Goal: Answer question/provide support: Share knowledge or assist other users

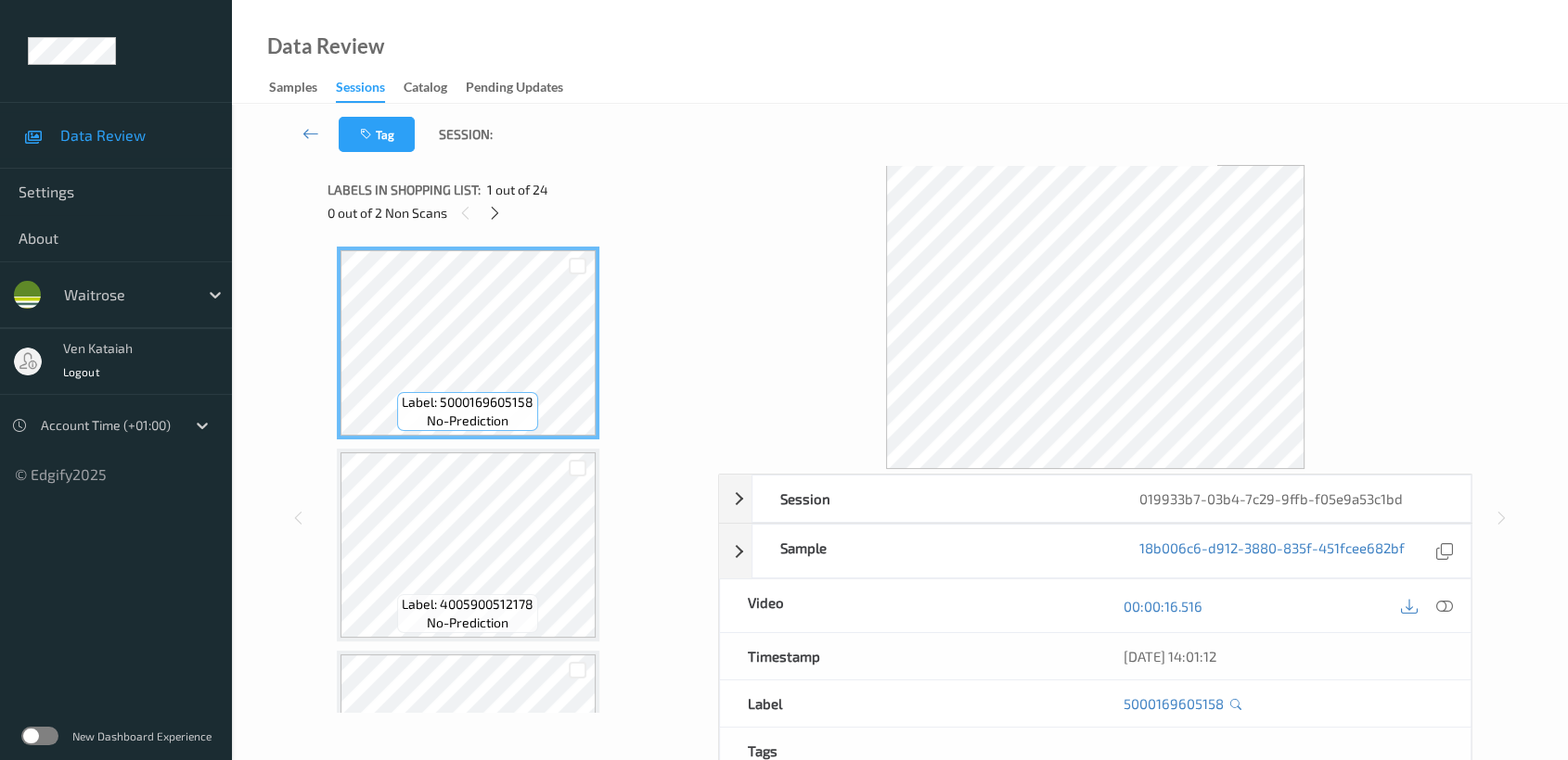
click at [507, 226] on div "Labels in shopping list: 1 out of 24 0 out of 2 Non Scans" at bounding box center [516, 201] width 377 height 72
click at [494, 212] on icon at bounding box center [495, 213] width 15 height 16
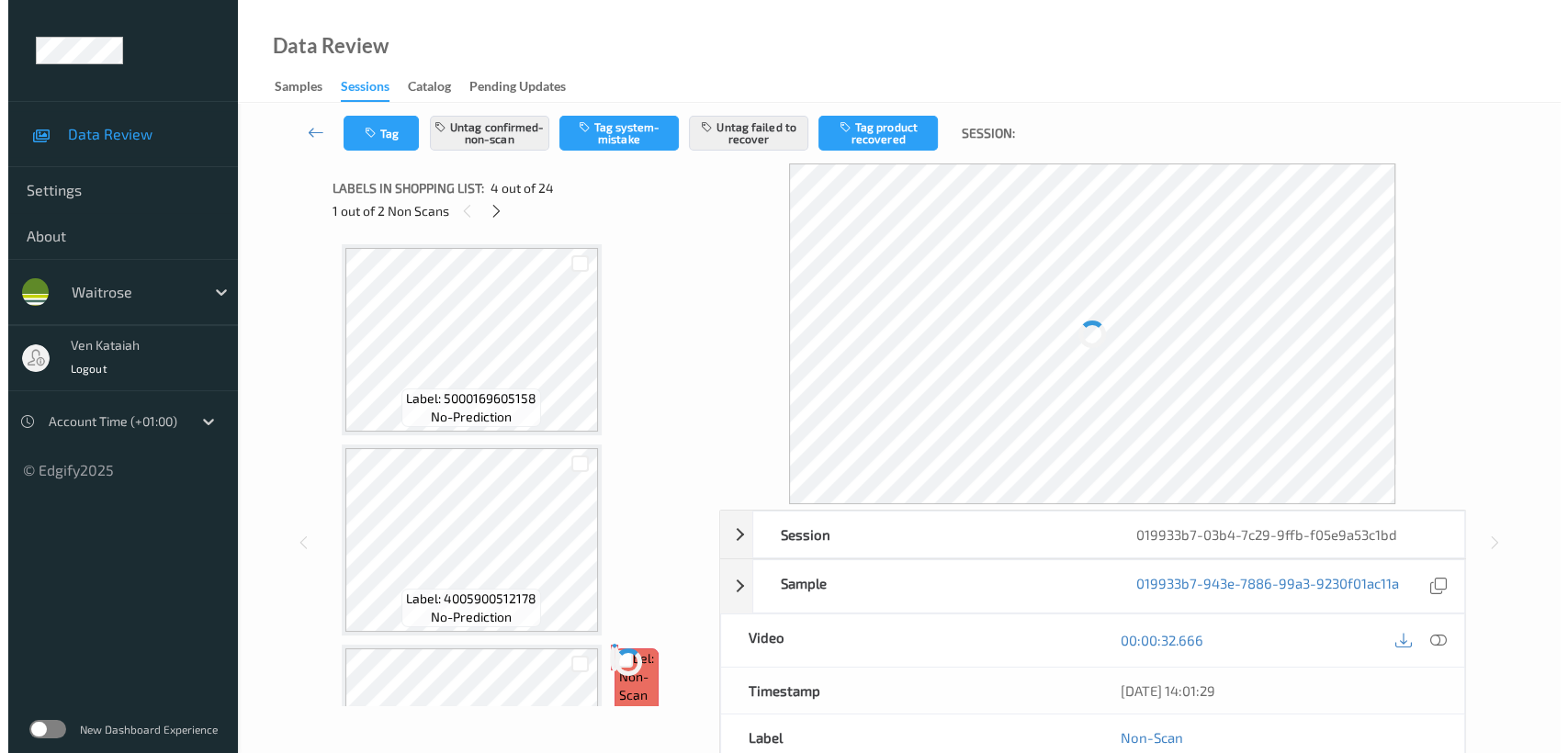
scroll to position [408, 0]
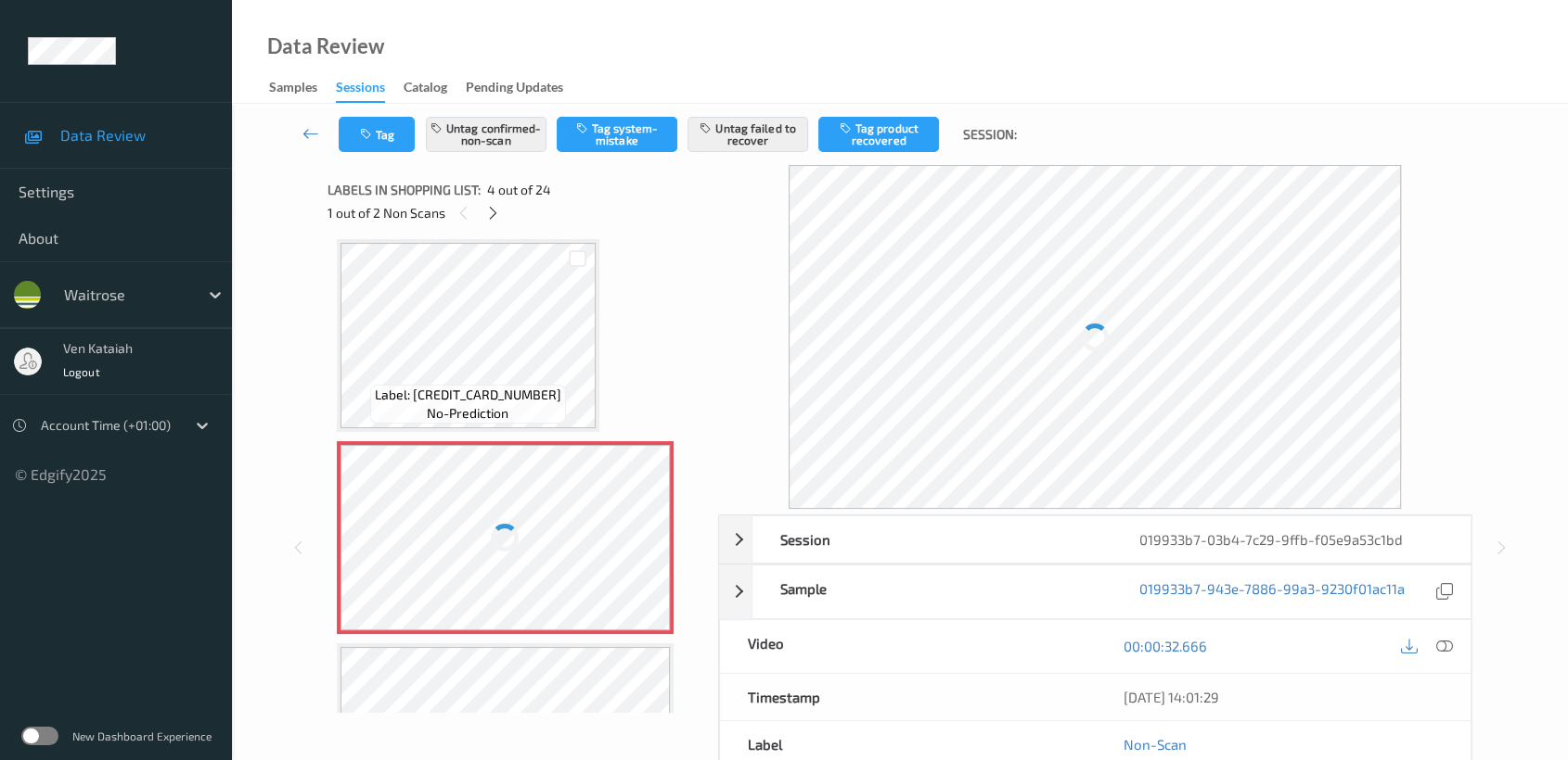
click at [579, 491] on div at bounding box center [506, 537] width 330 height 185
click at [602, 545] on div at bounding box center [506, 537] width 330 height 185
click at [581, 497] on div at bounding box center [506, 537] width 330 height 185
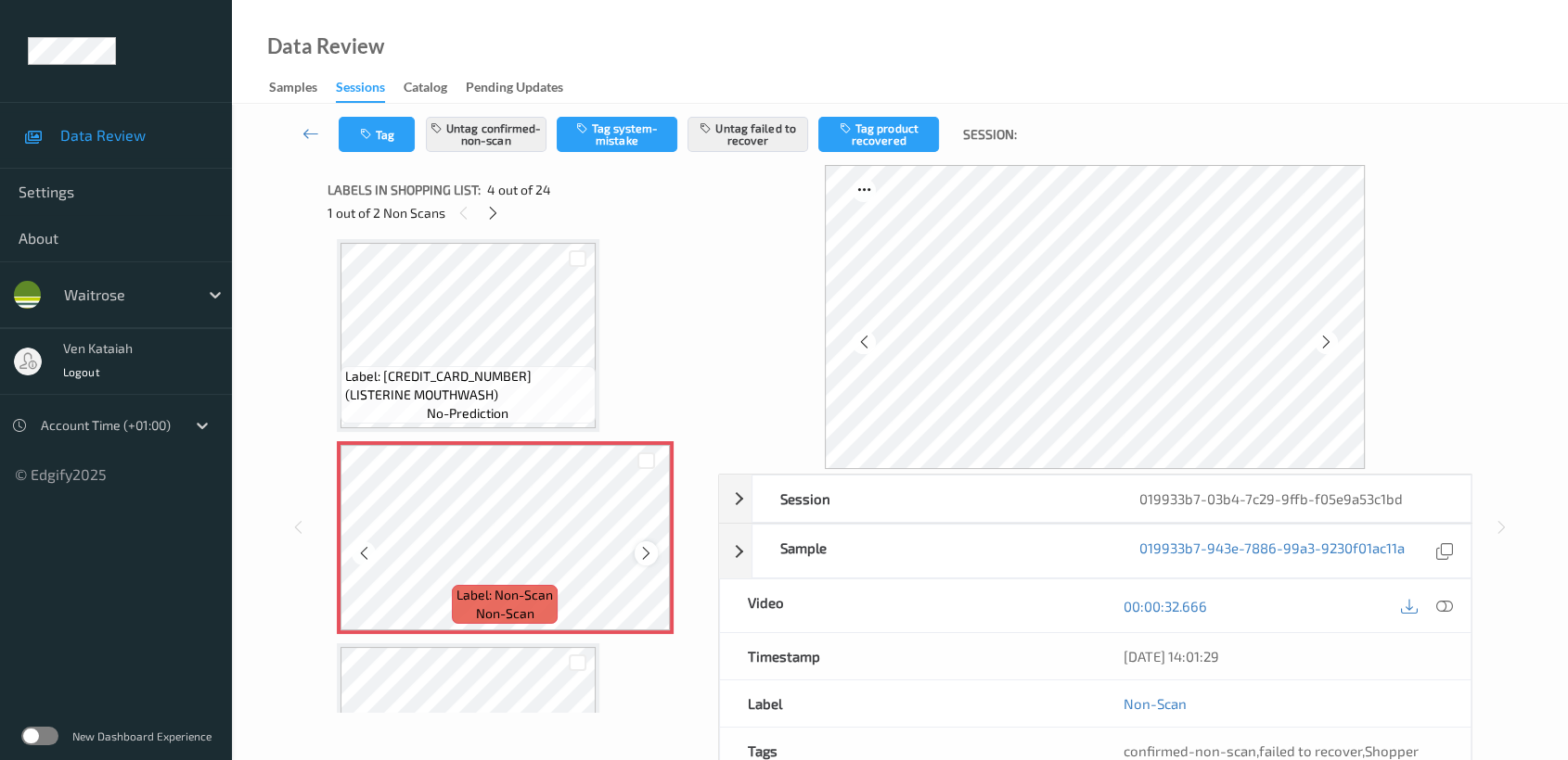
click at [646, 550] on icon at bounding box center [646, 553] width 15 height 16
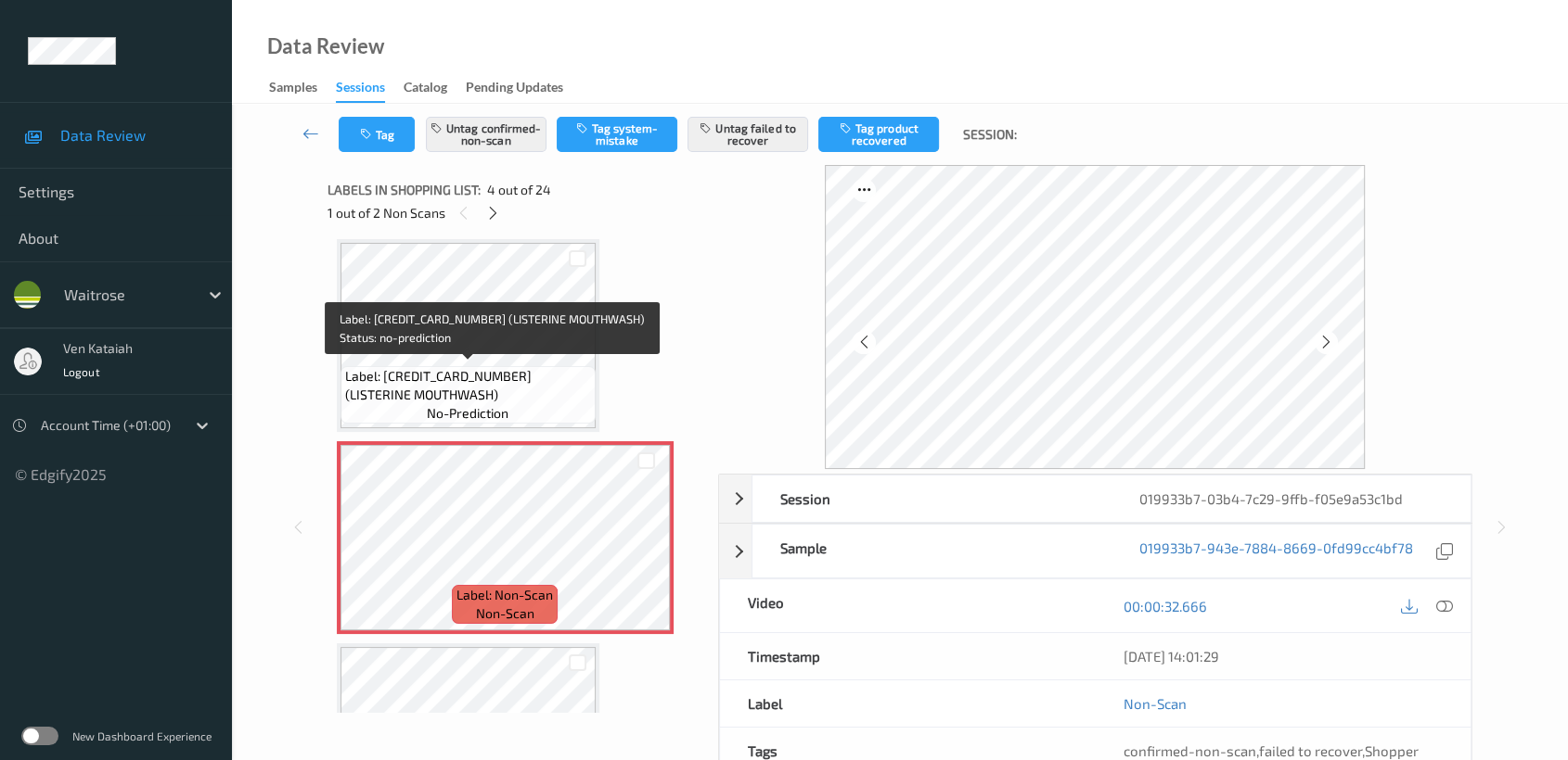
click at [542, 371] on span "Label: 5010123730222 (LISTERINE MOUTHWASH)" at bounding box center [468, 386] width 246 height 37
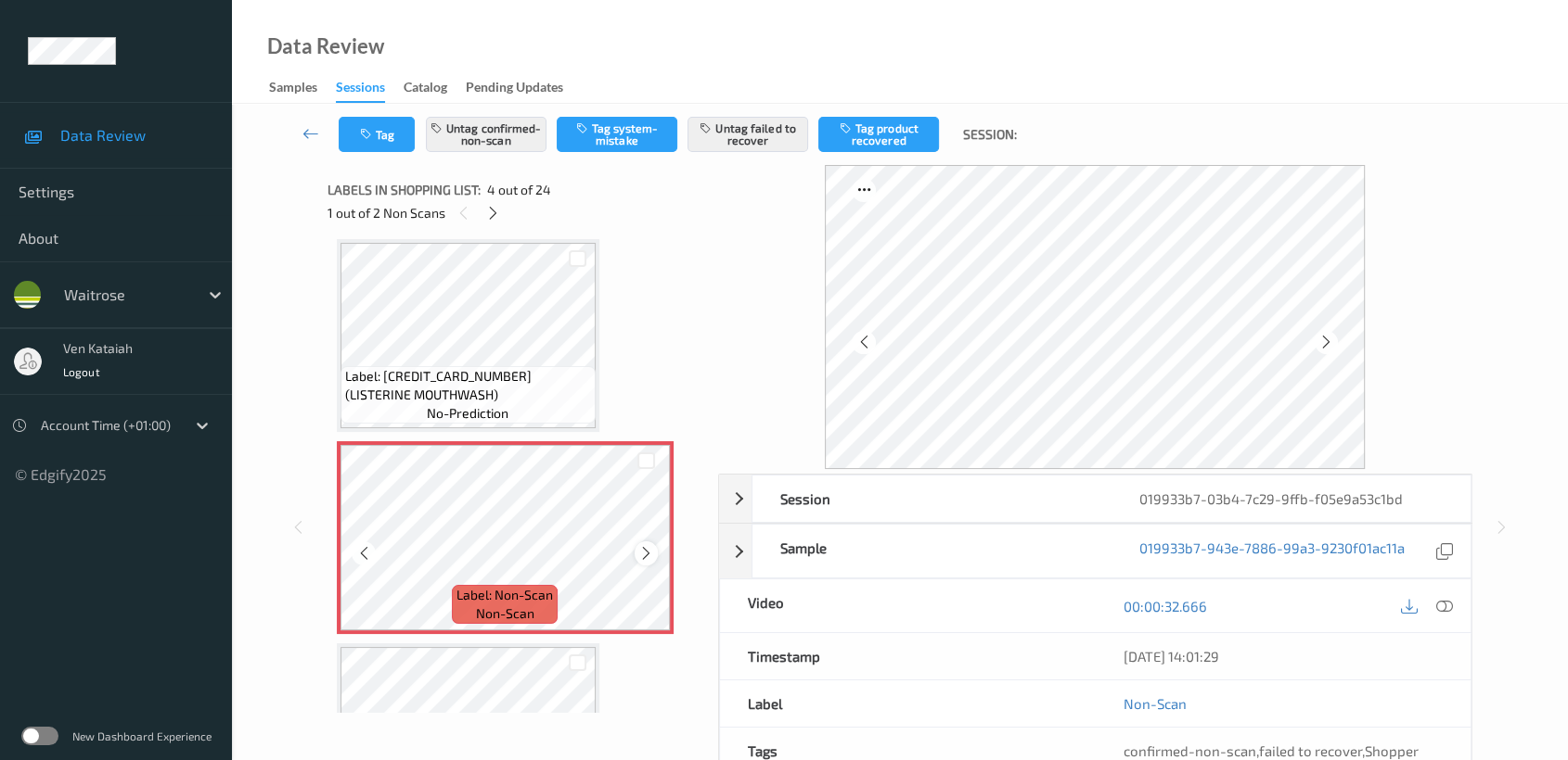
click at [641, 551] on icon at bounding box center [646, 553] width 15 height 16
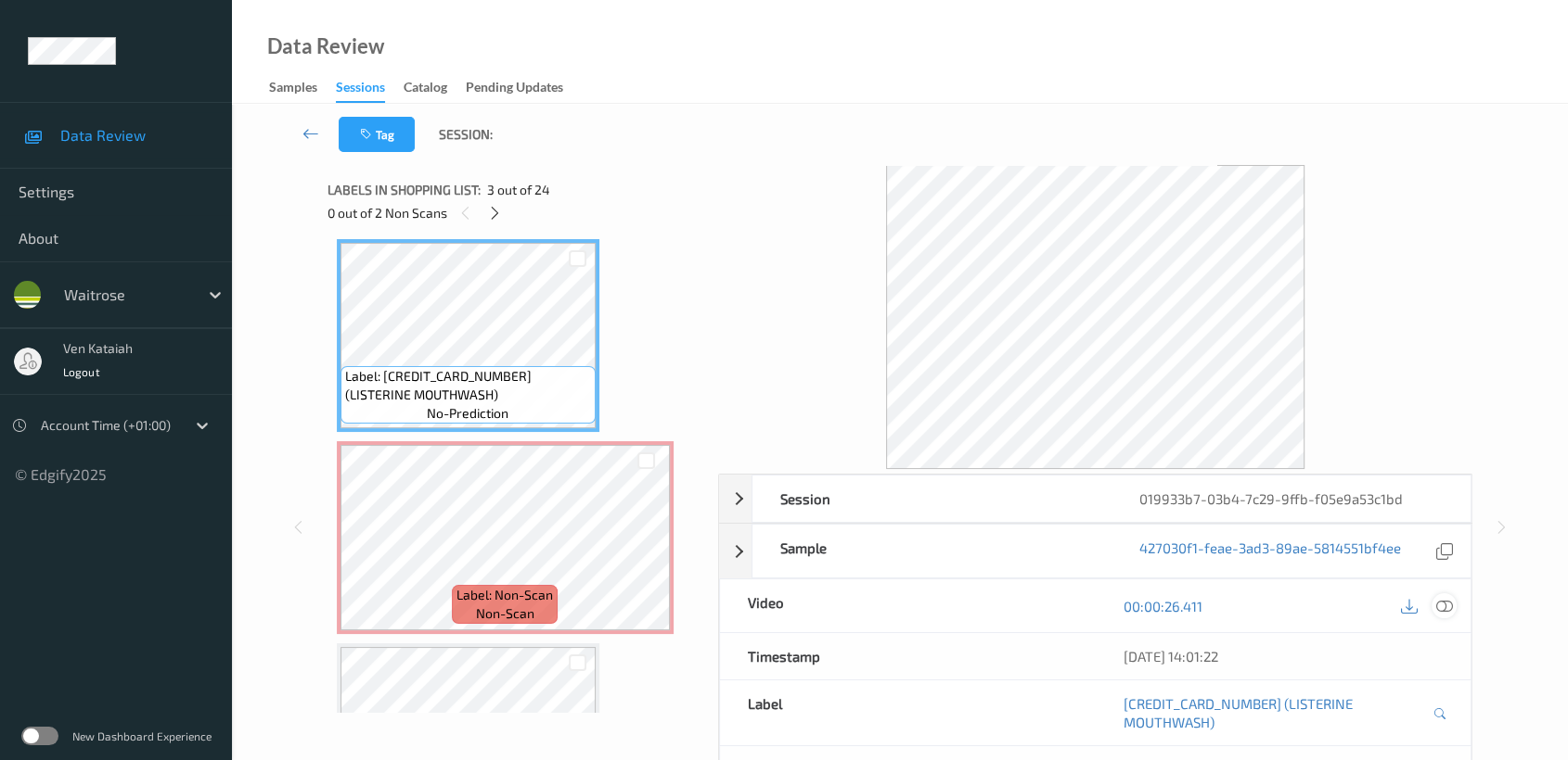
click at [1455, 610] on div at bounding box center [1444, 606] width 25 height 25
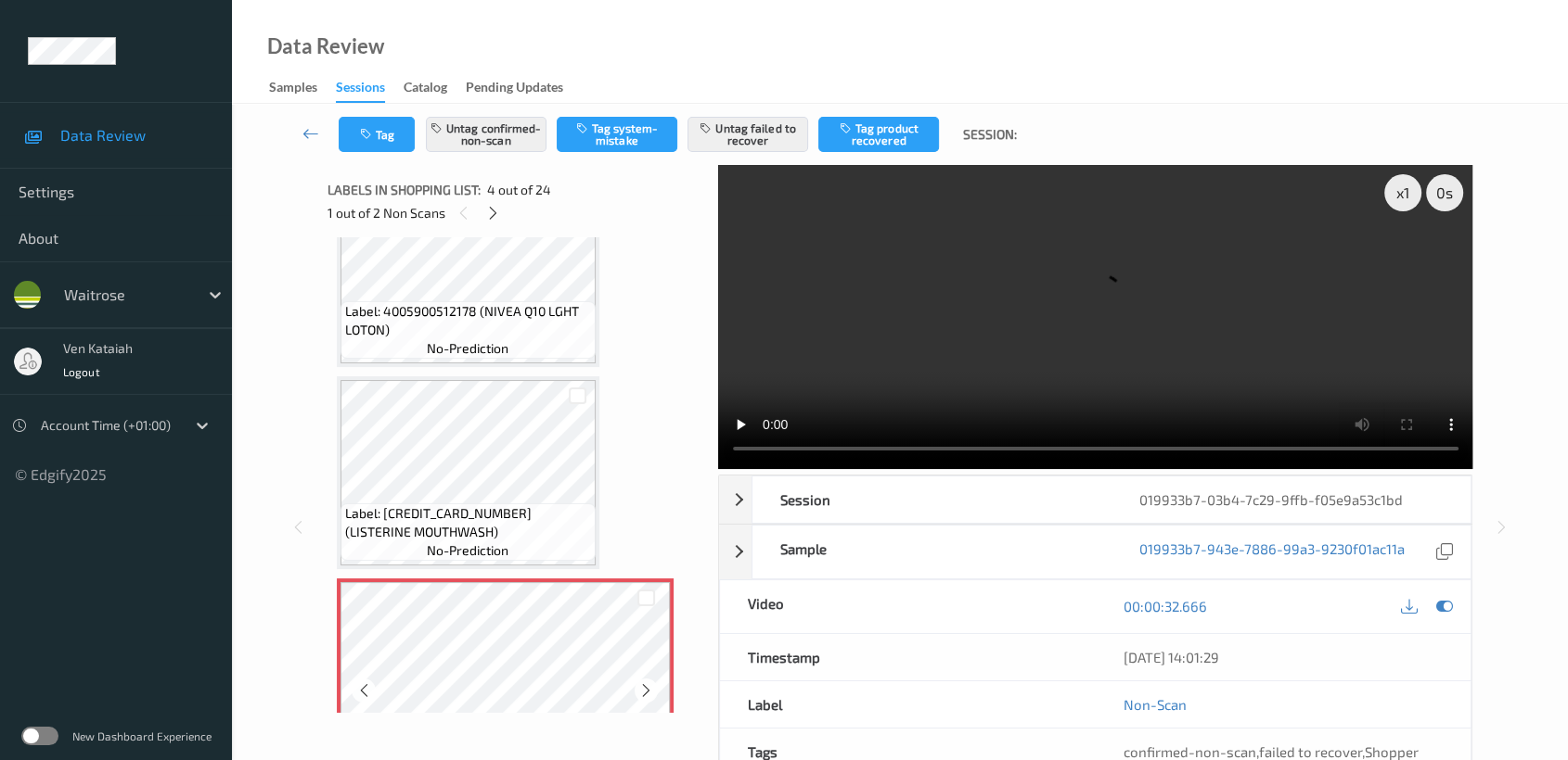
scroll to position [205, 0]
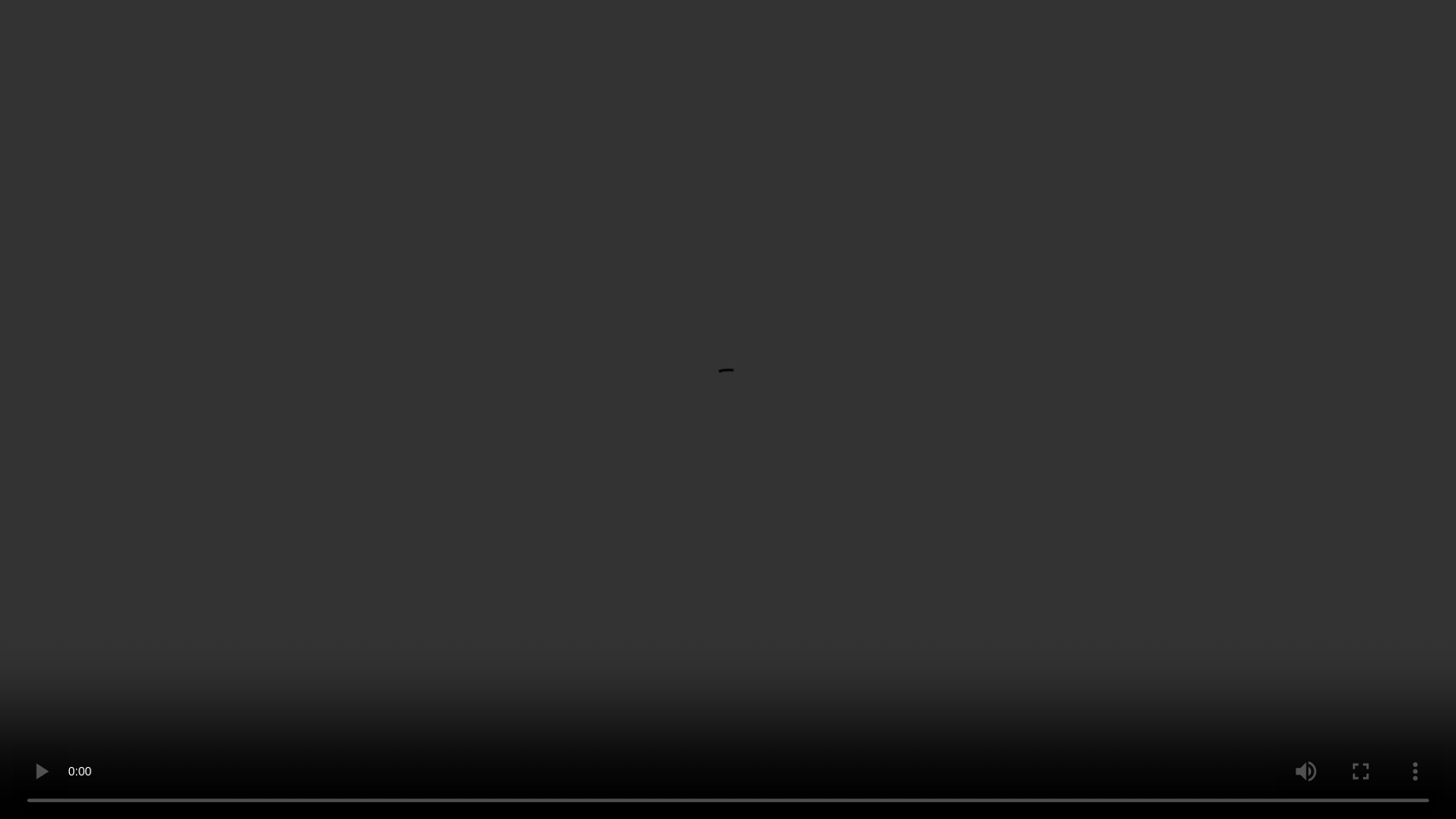
click at [711, 390] on video at bounding box center [728, 410] width 1456 height 819
click at [662, 423] on video at bounding box center [728, 410] width 1456 height 819
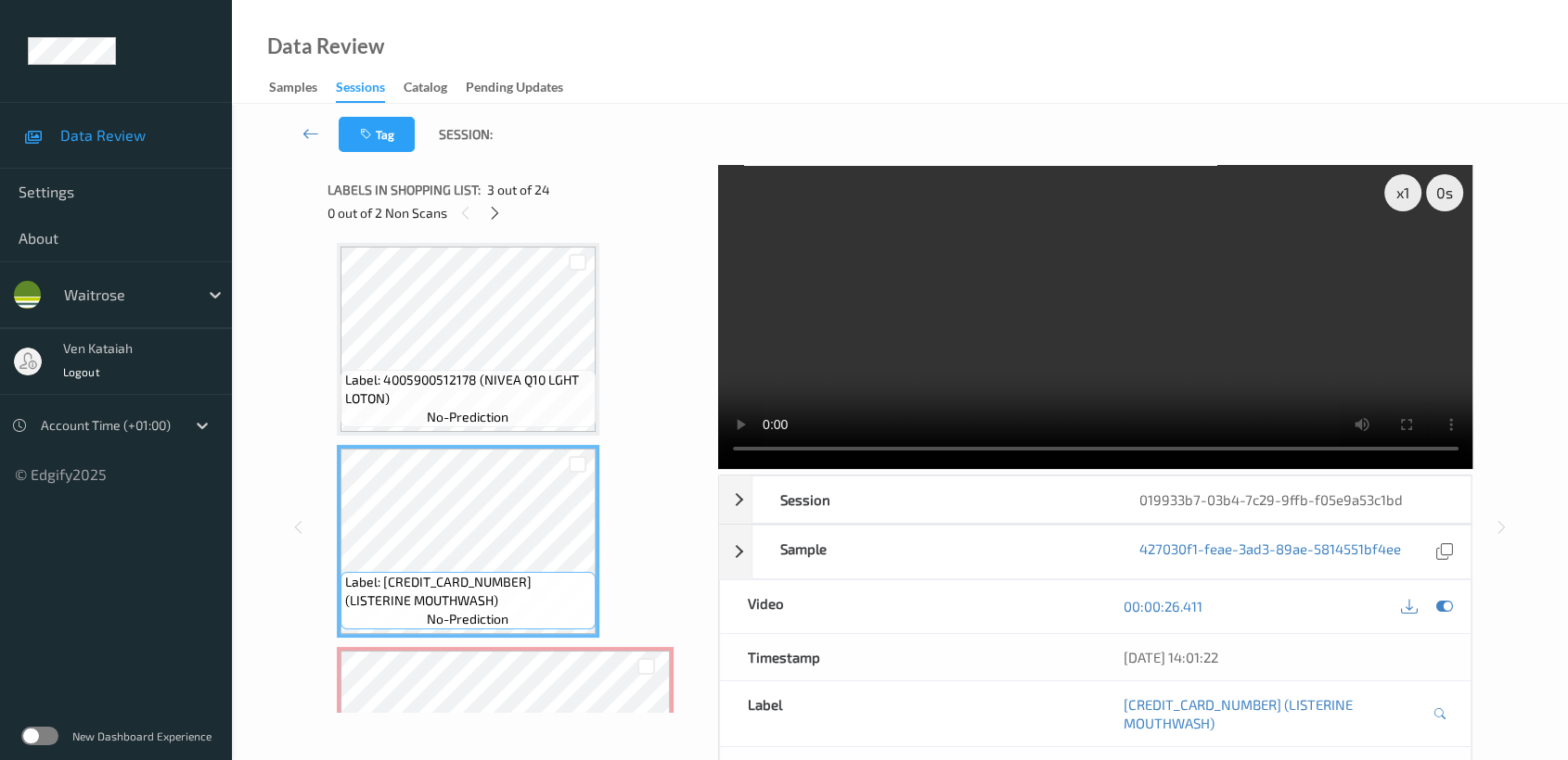
click at [1238, 381] on video at bounding box center [1096, 317] width 755 height 304
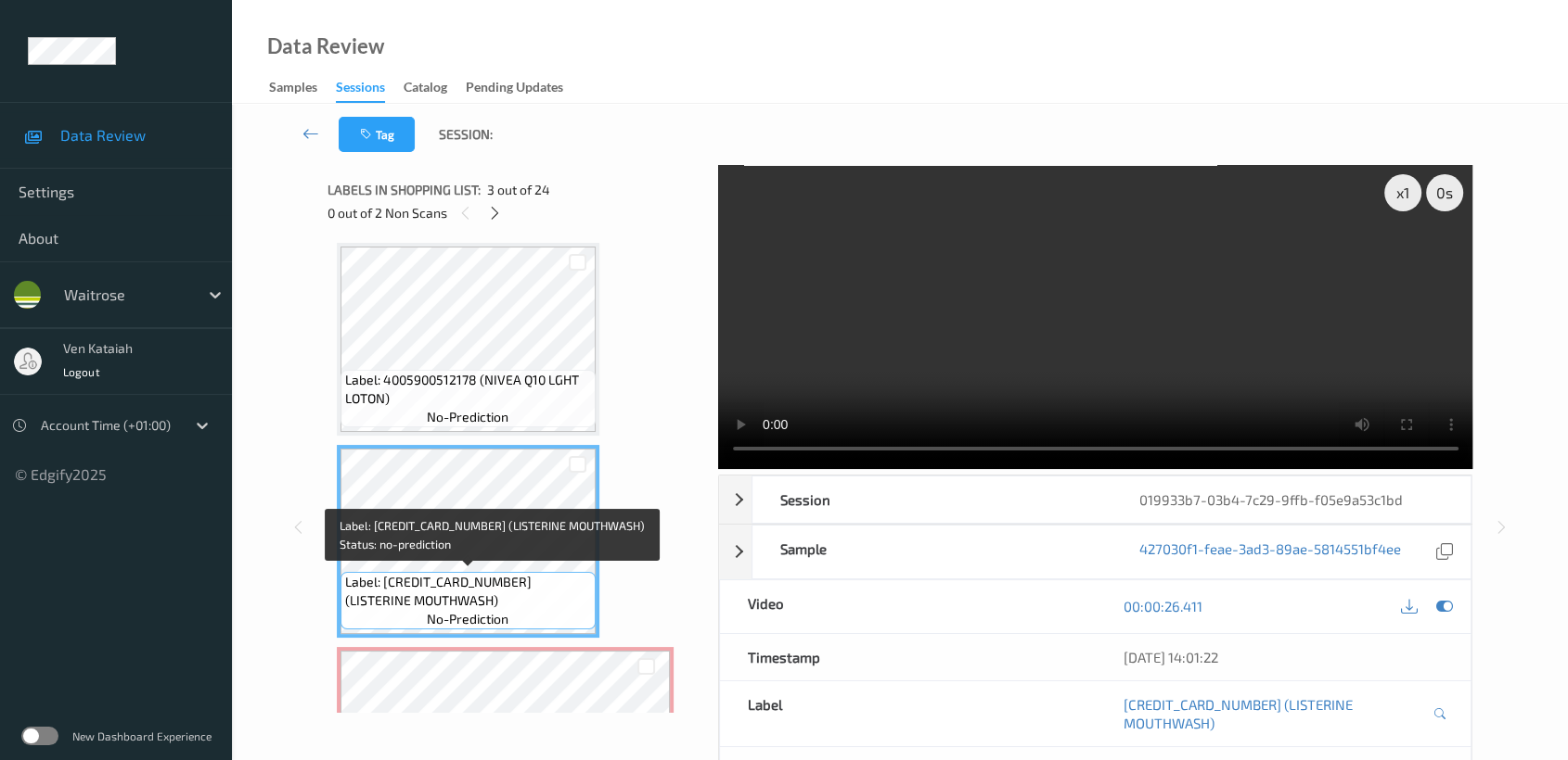
scroll to position [412, 0]
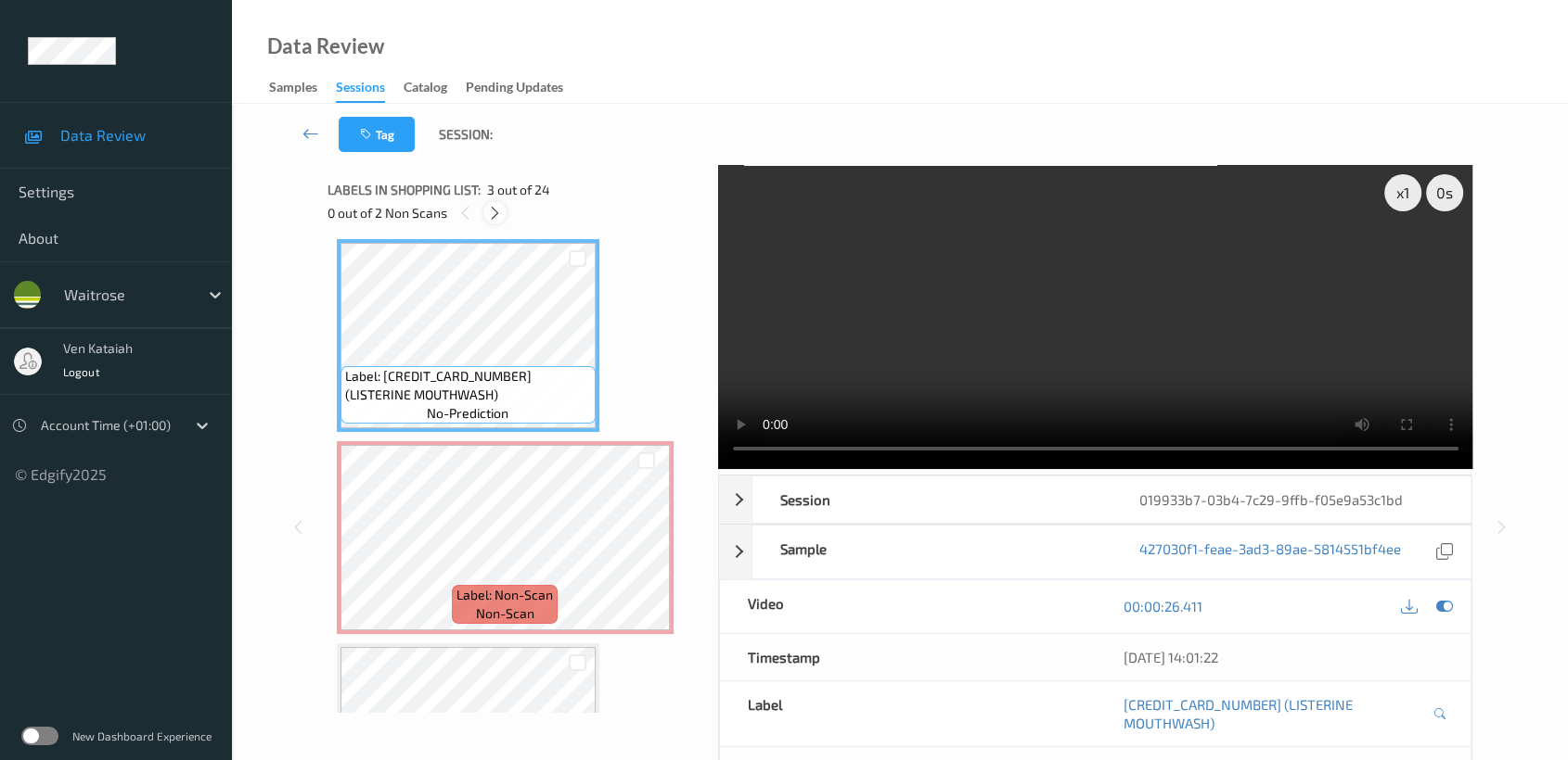
click at [498, 208] on icon at bounding box center [495, 213] width 15 height 16
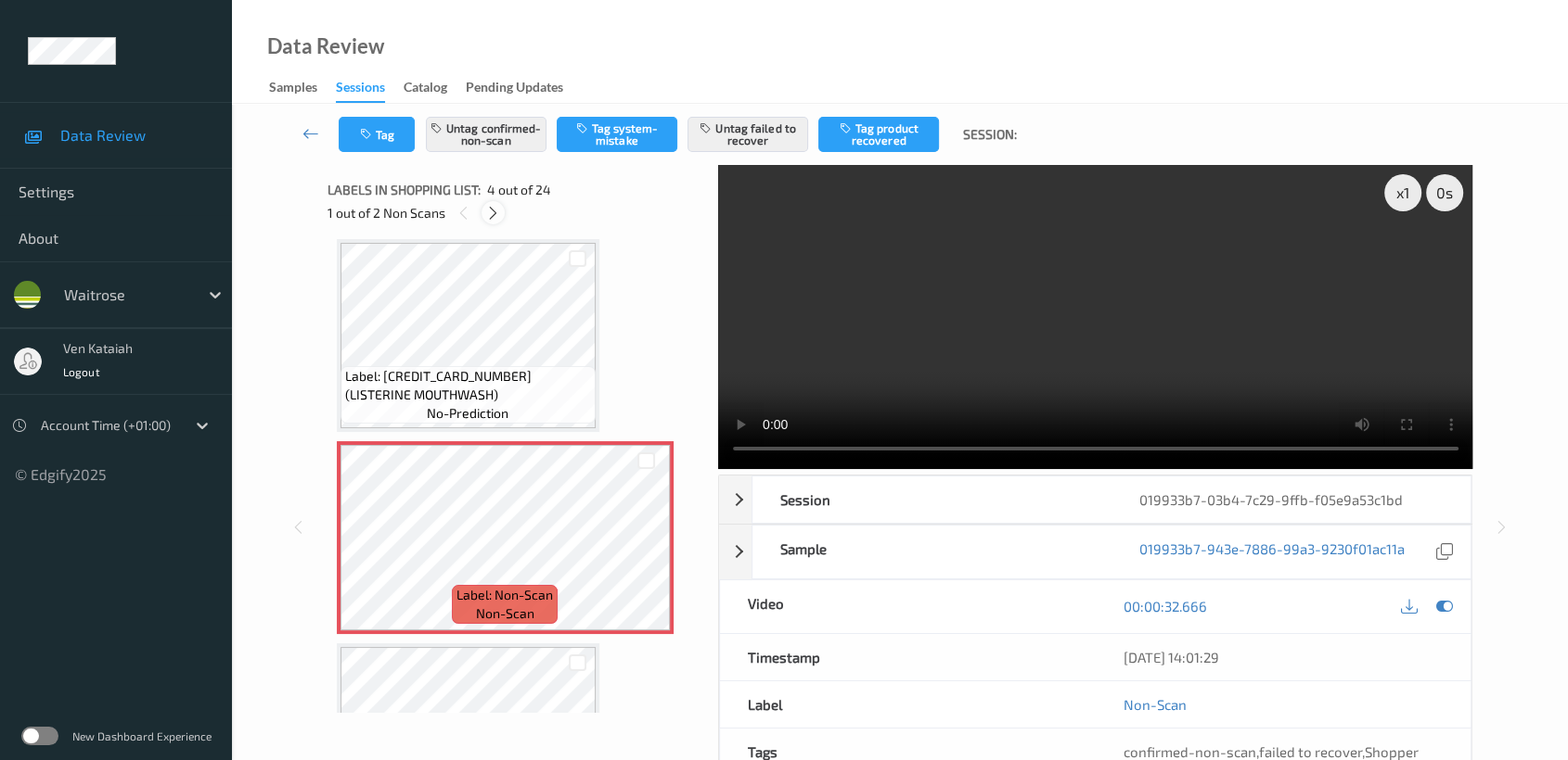
click at [487, 210] on icon at bounding box center [493, 213] width 15 height 16
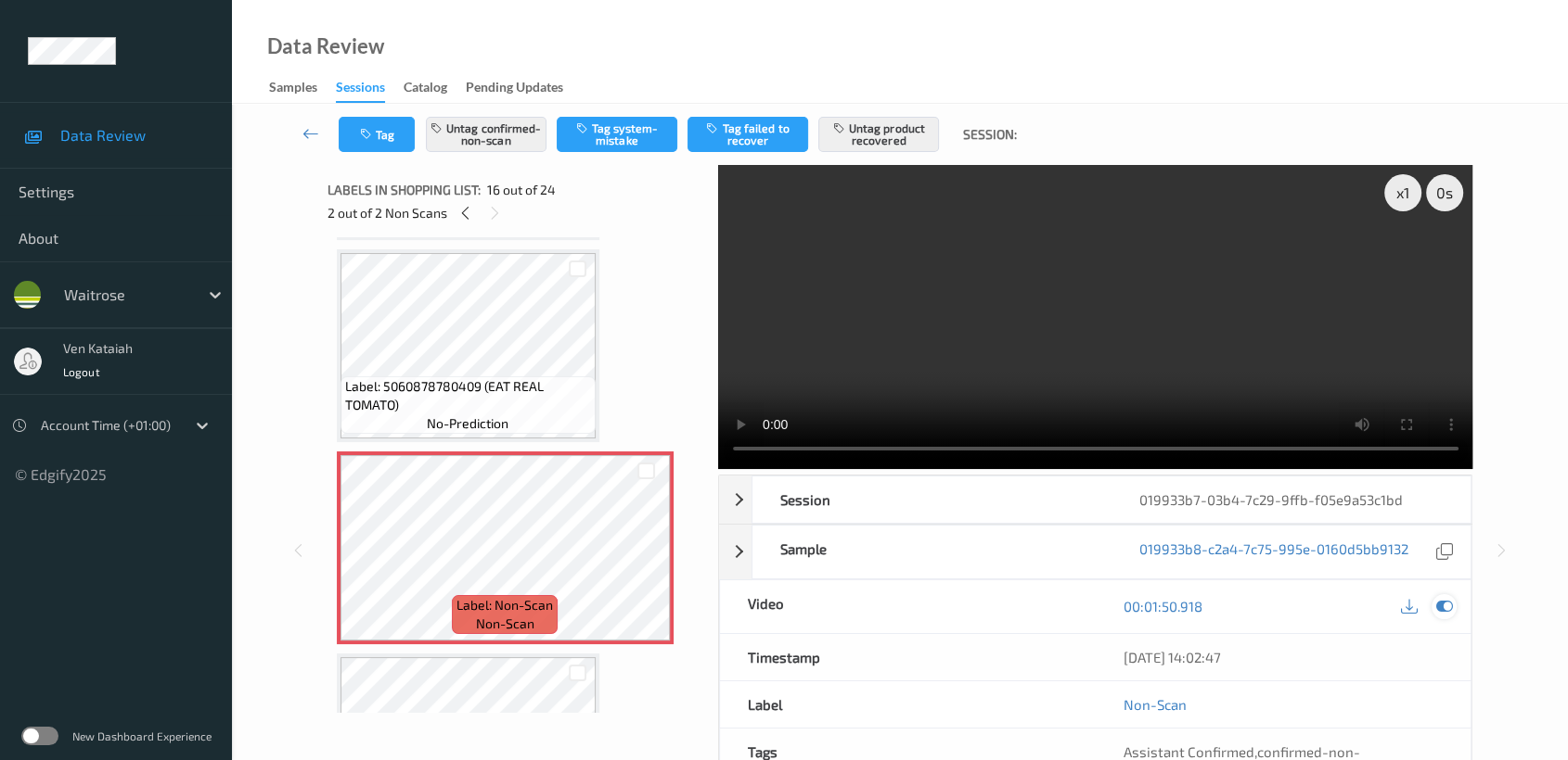
click at [1438, 600] on icon at bounding box center [1444, 606] width 16 height 16
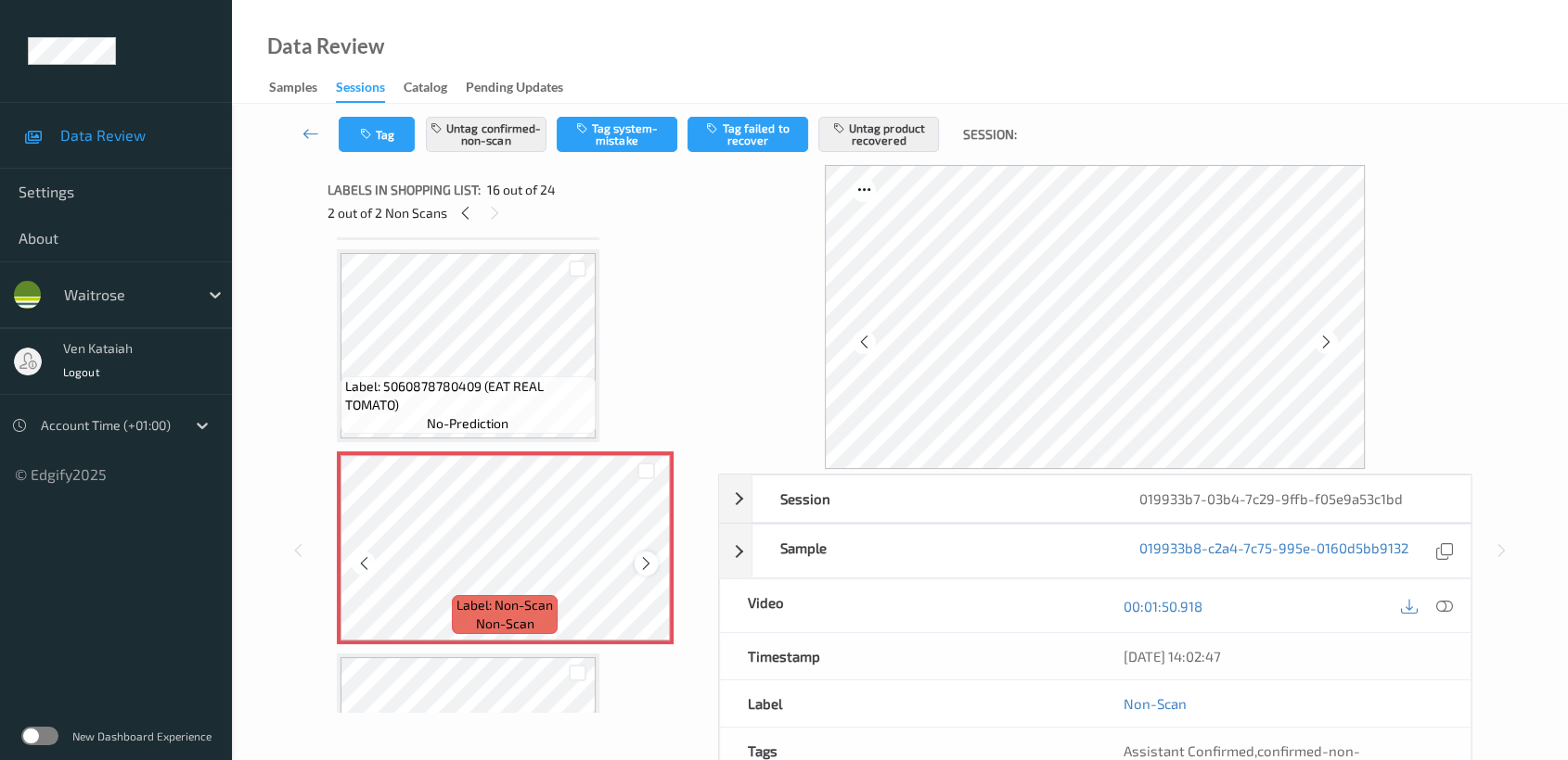
click at [639, 556] on icon at bounding box center [646, 563] width 15 height 16
click at [636, 552] on div at bounding box center [646, 563] width 23 height 23
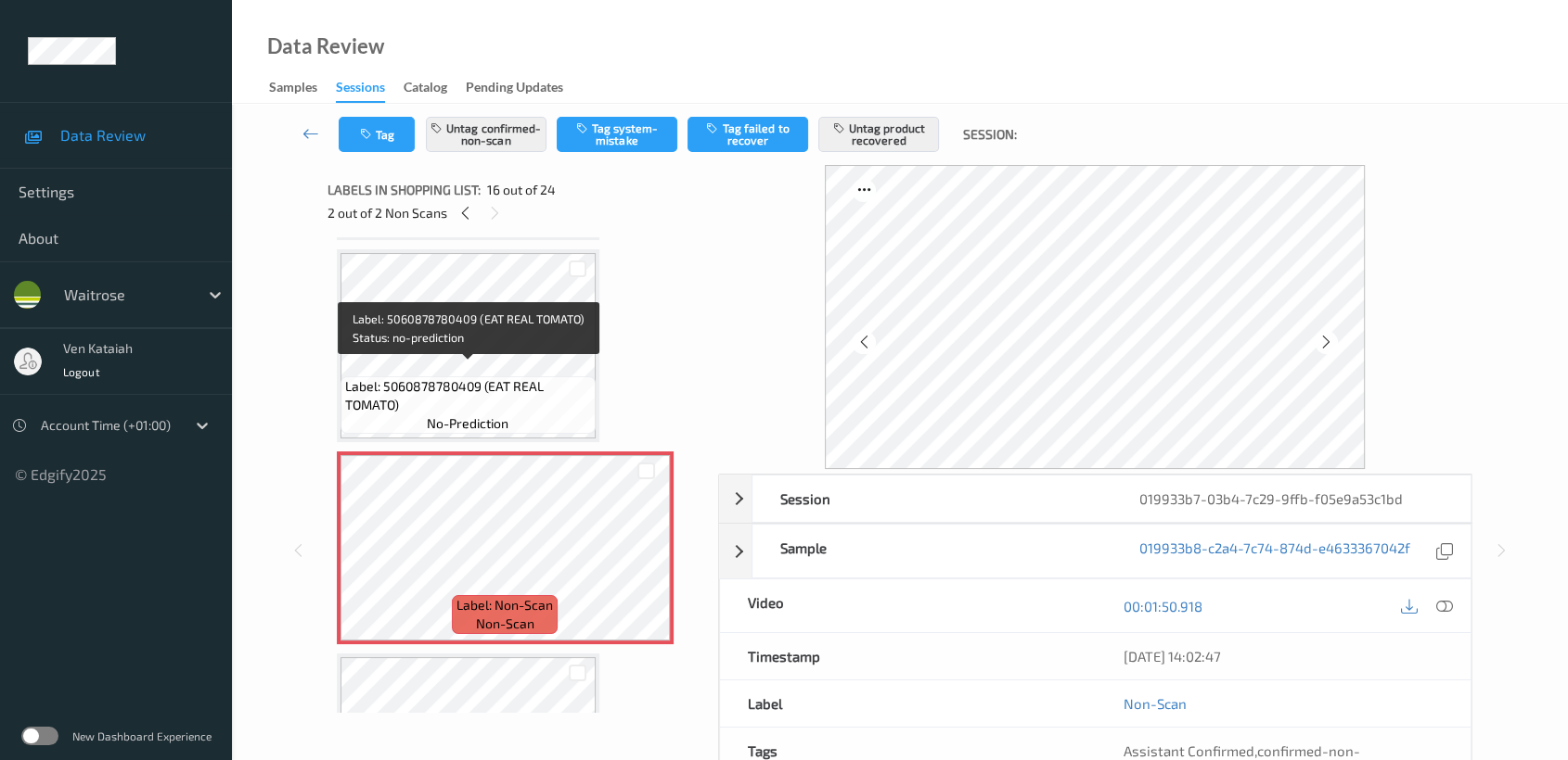
click at [539, 377] on span "Label: 5060878780409 (EAT REAL TOMATO)" at bounding box center [468, 395] width 246 height 37
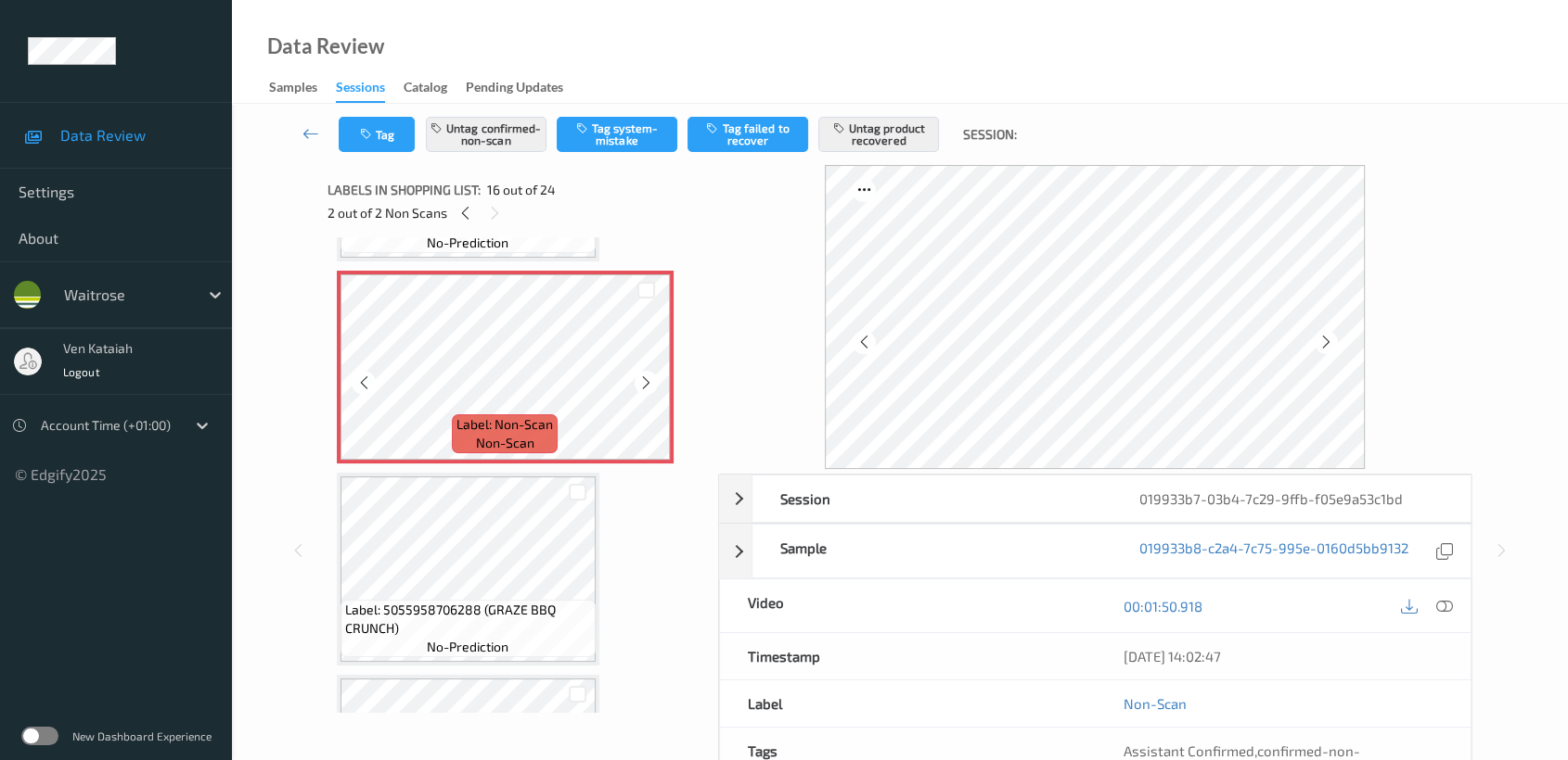
scroll to position [3033, 0]
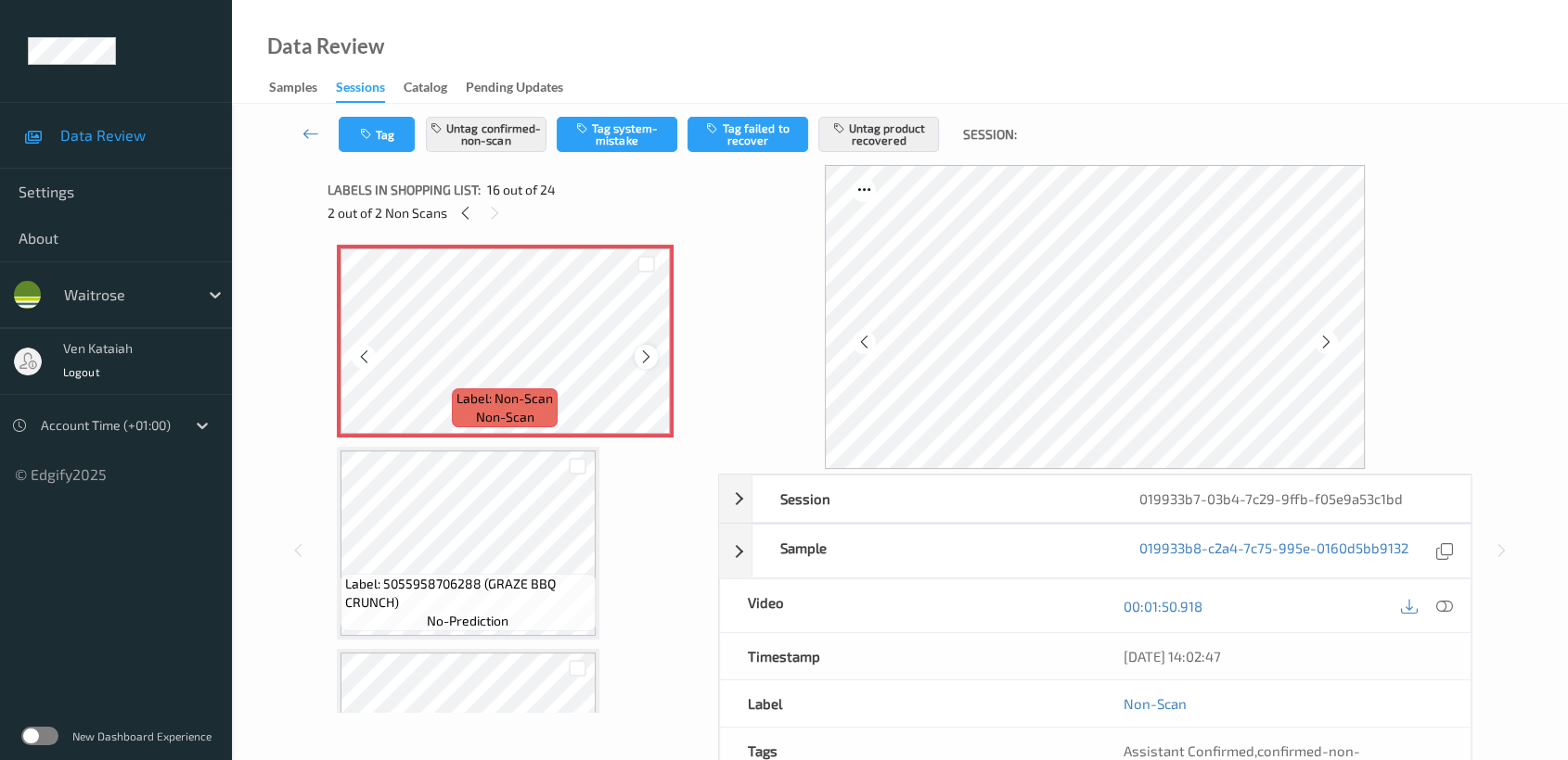
click at [650, 344] on div at bounding box center [646, 356] width 23 height 23
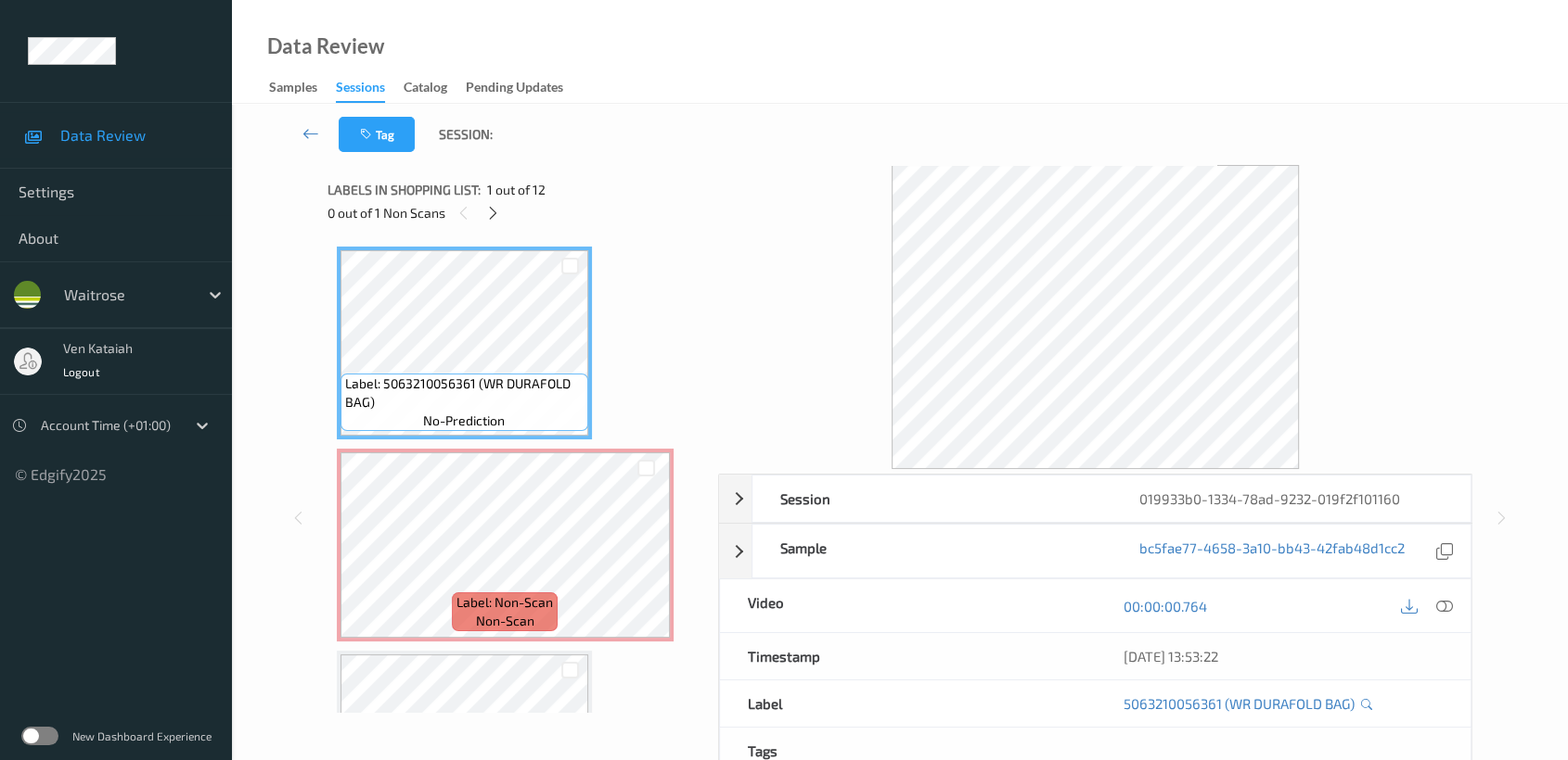
click at [493, 195] on span "1 out of 12" at bounding box center [516, 189] width 59 height 18
click at [494, 199] on span "1 out of 12" at bounding box center [516, 189] width 59 height 18
click at [488, 213] on icon at bounding box center [493, 213] width 15 height 16
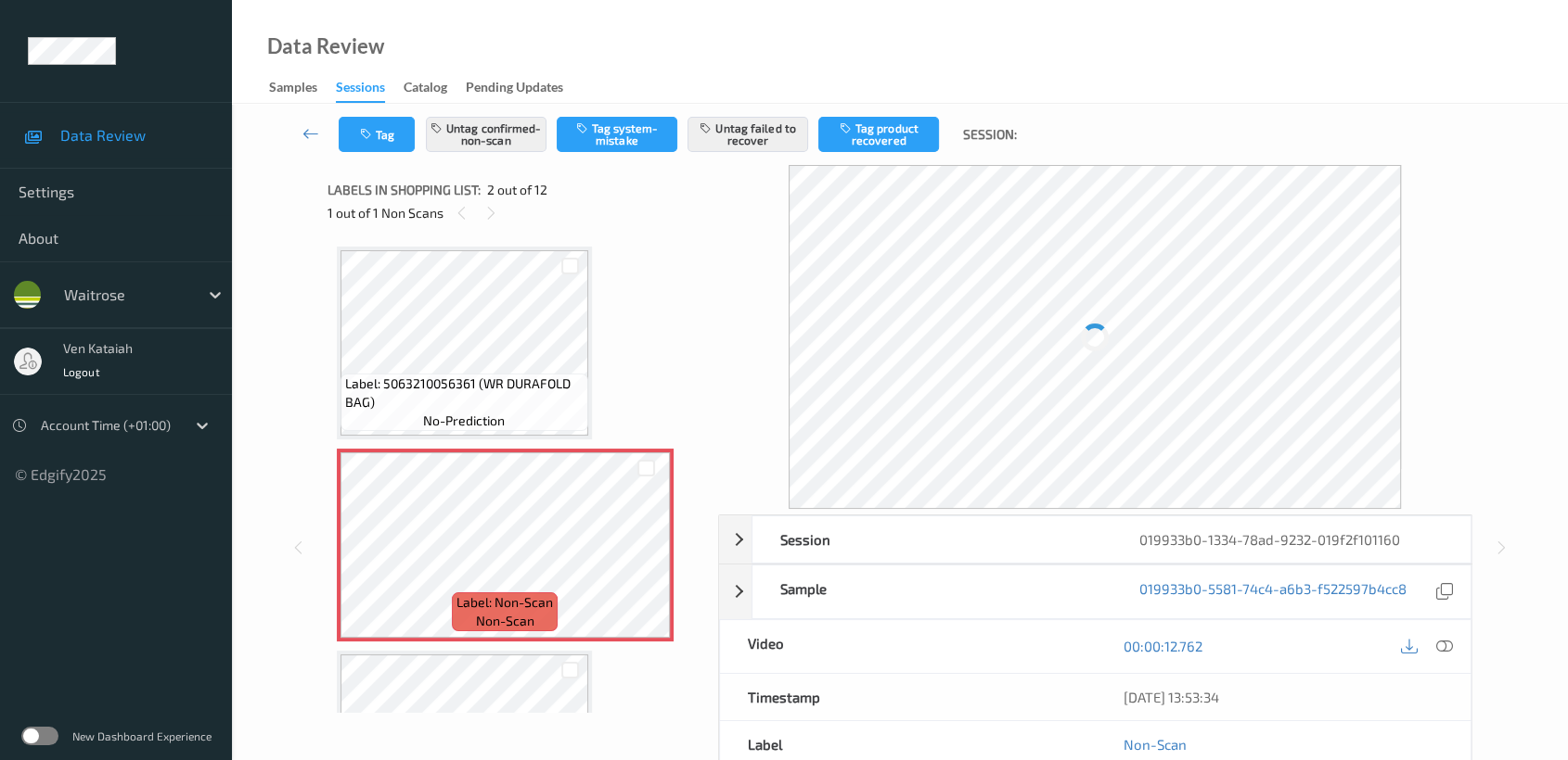
scroll to position [9, 0]
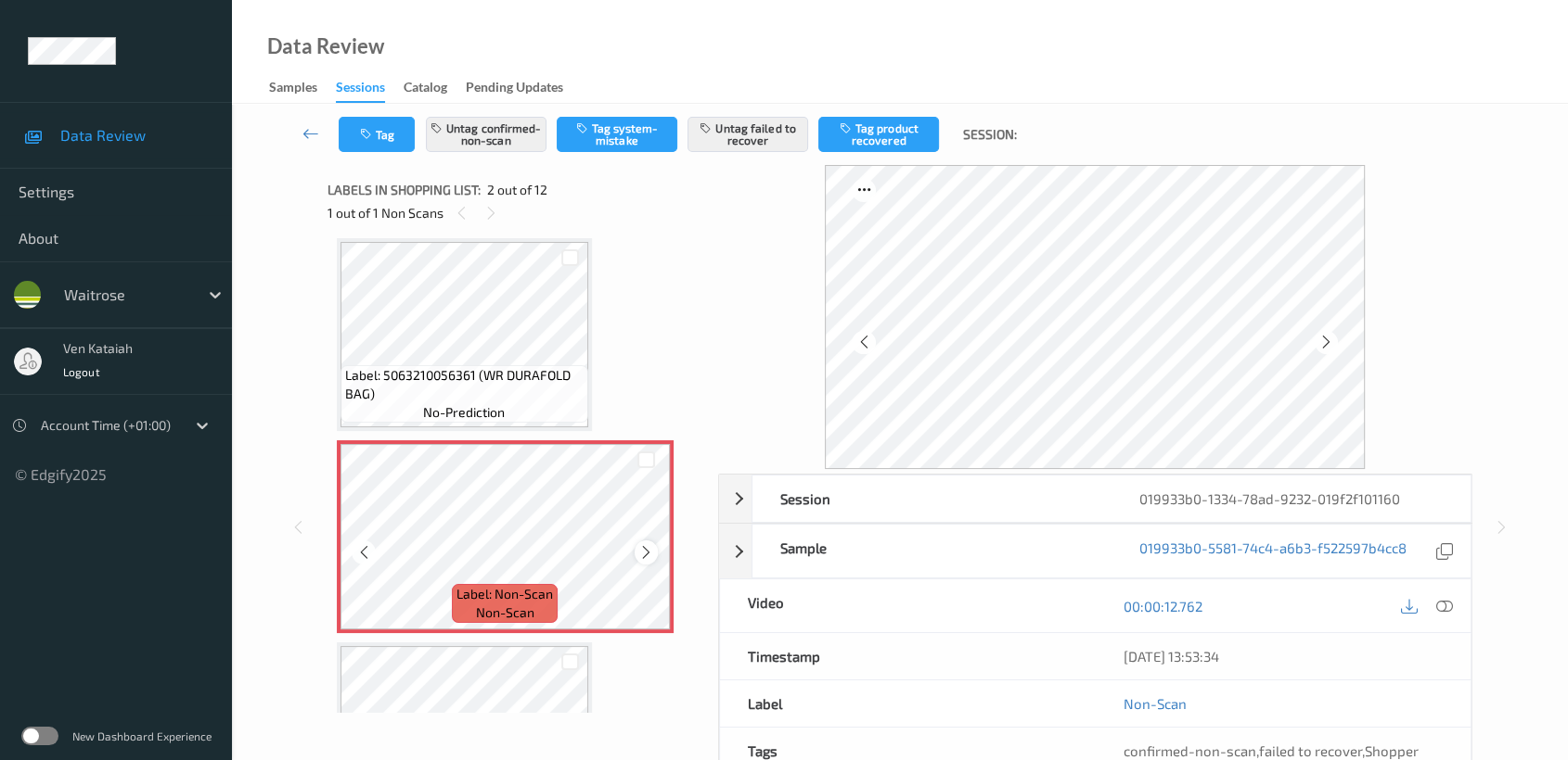
click at [653, 544] on icon at bounding box center [646, 552] width 15 height 16
click at [653, 543] on div at bounding box center [646, 552] width 23 height 23
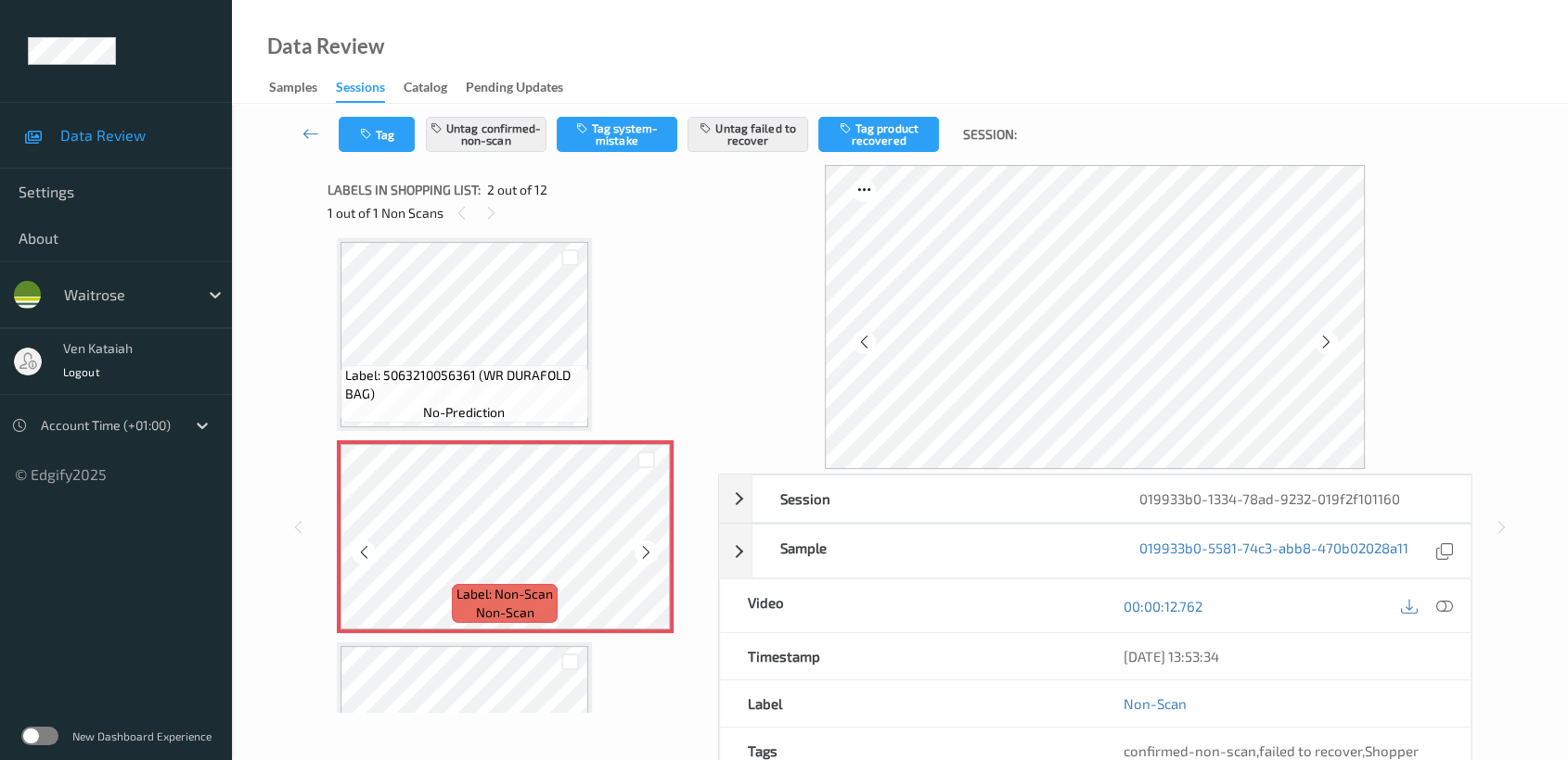
click at [653, 543] on div at bounding box center [646, 552] width 23 height 23
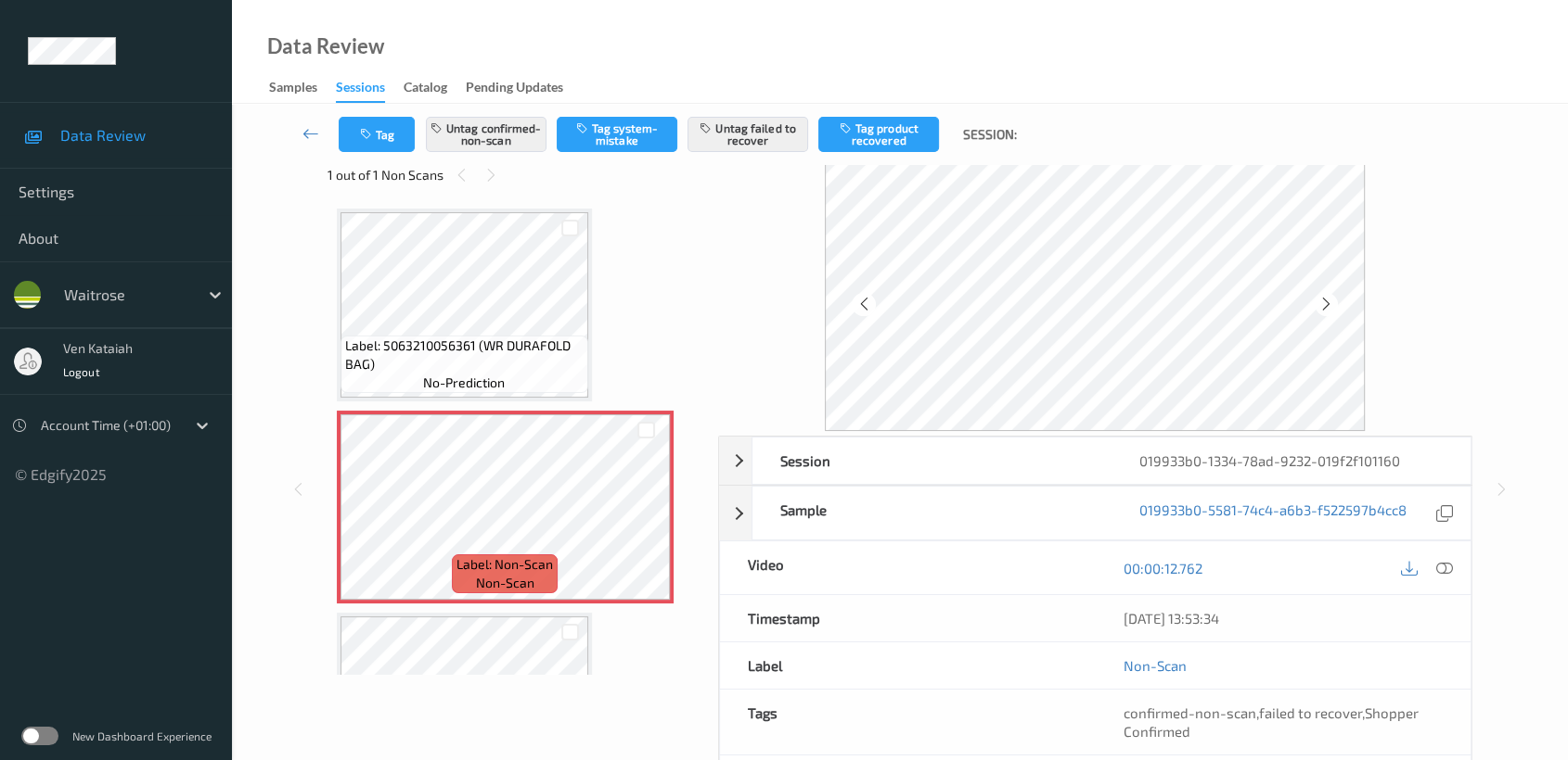
scroll to position [0, 0]
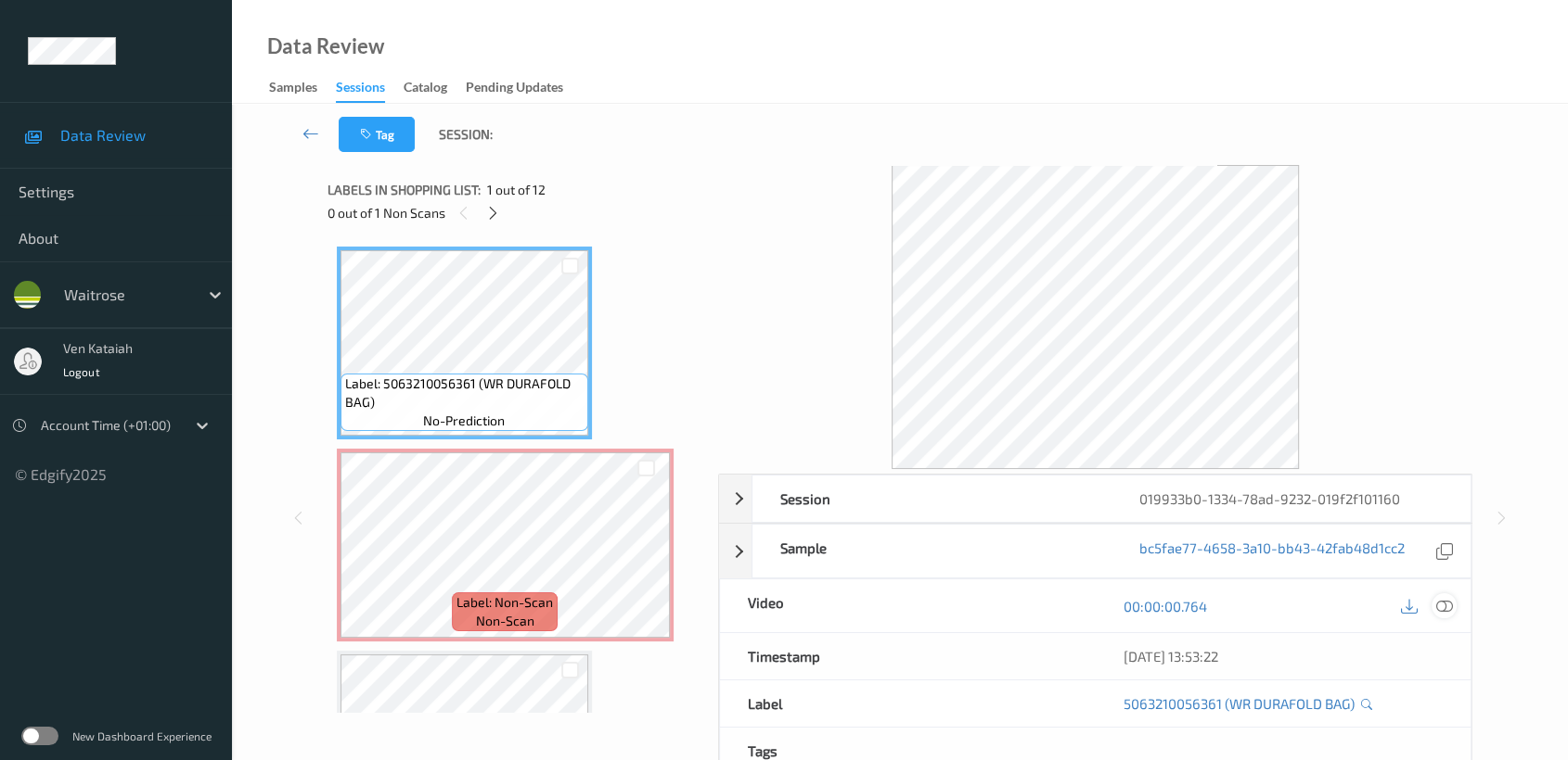
drag, startPoint x: 1431, startPoint y: 575, endPoint x: 1440, endPoint y: 612, distance: 38.1
click at [1432, 589] on div "Session 019933b0-1334-78ad-9232-019f2f101160 Session ID 019933b0-1334-78ad-9232…" at bounding box center [1096, 673] width 755 height 397
click at [1445, 610] on icon at bounding box center [1444, 606] width 16 height 16
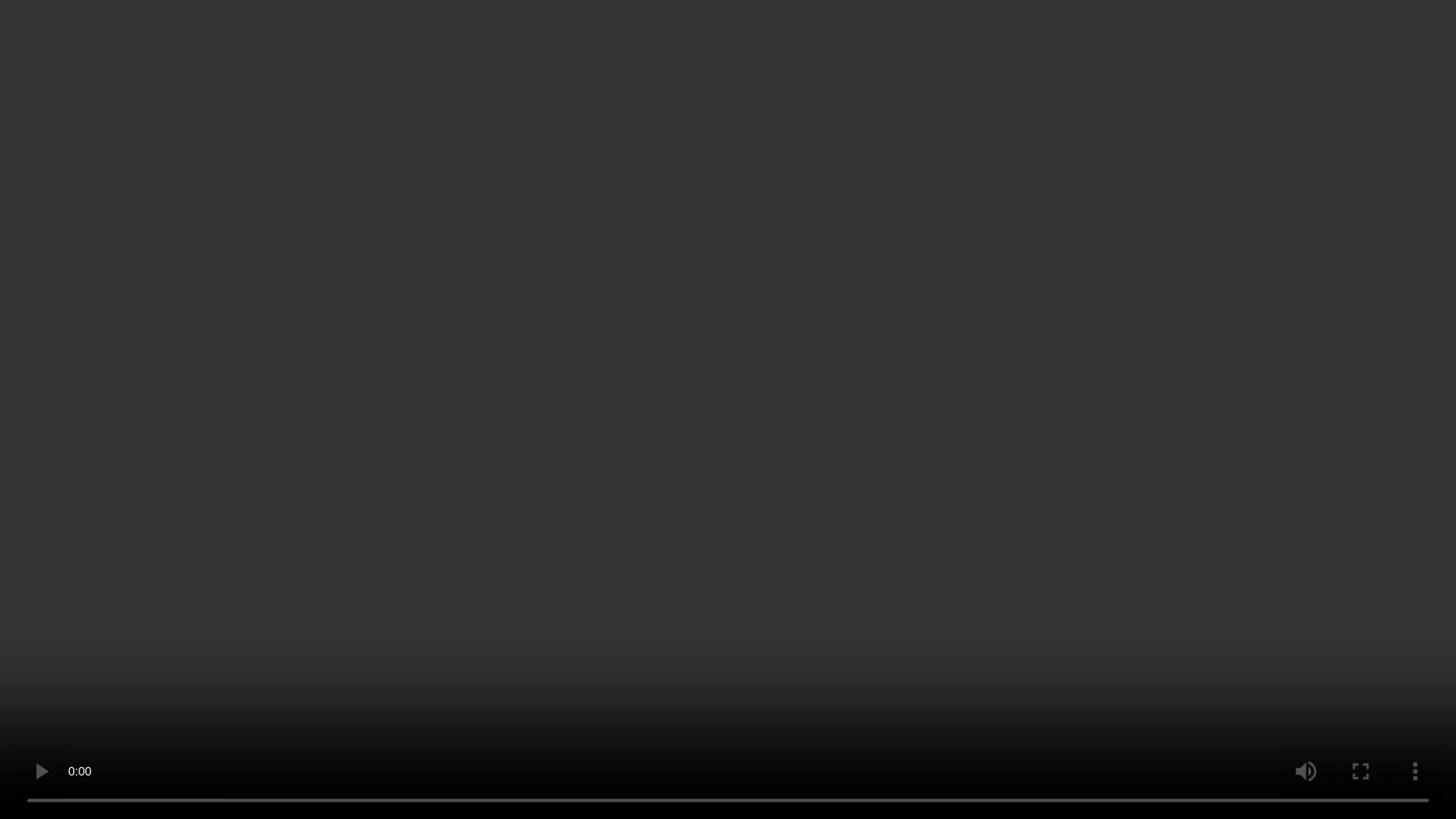
click at [694, 435] on video at bounding box center [728, 410] width 1456 height 819
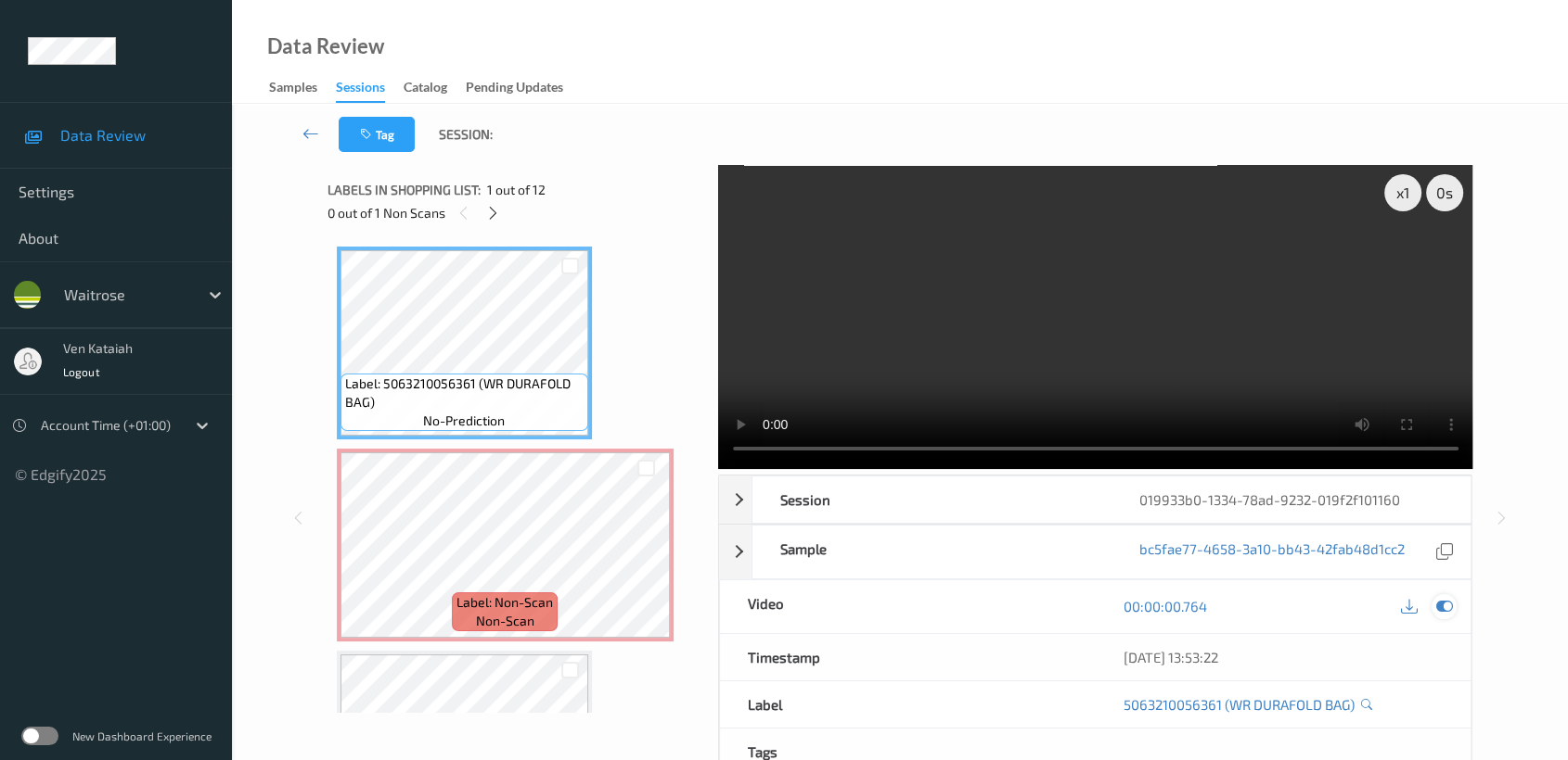
click at [1447, 599] on icon at bounding box center [1444, 606] width 16 height 16
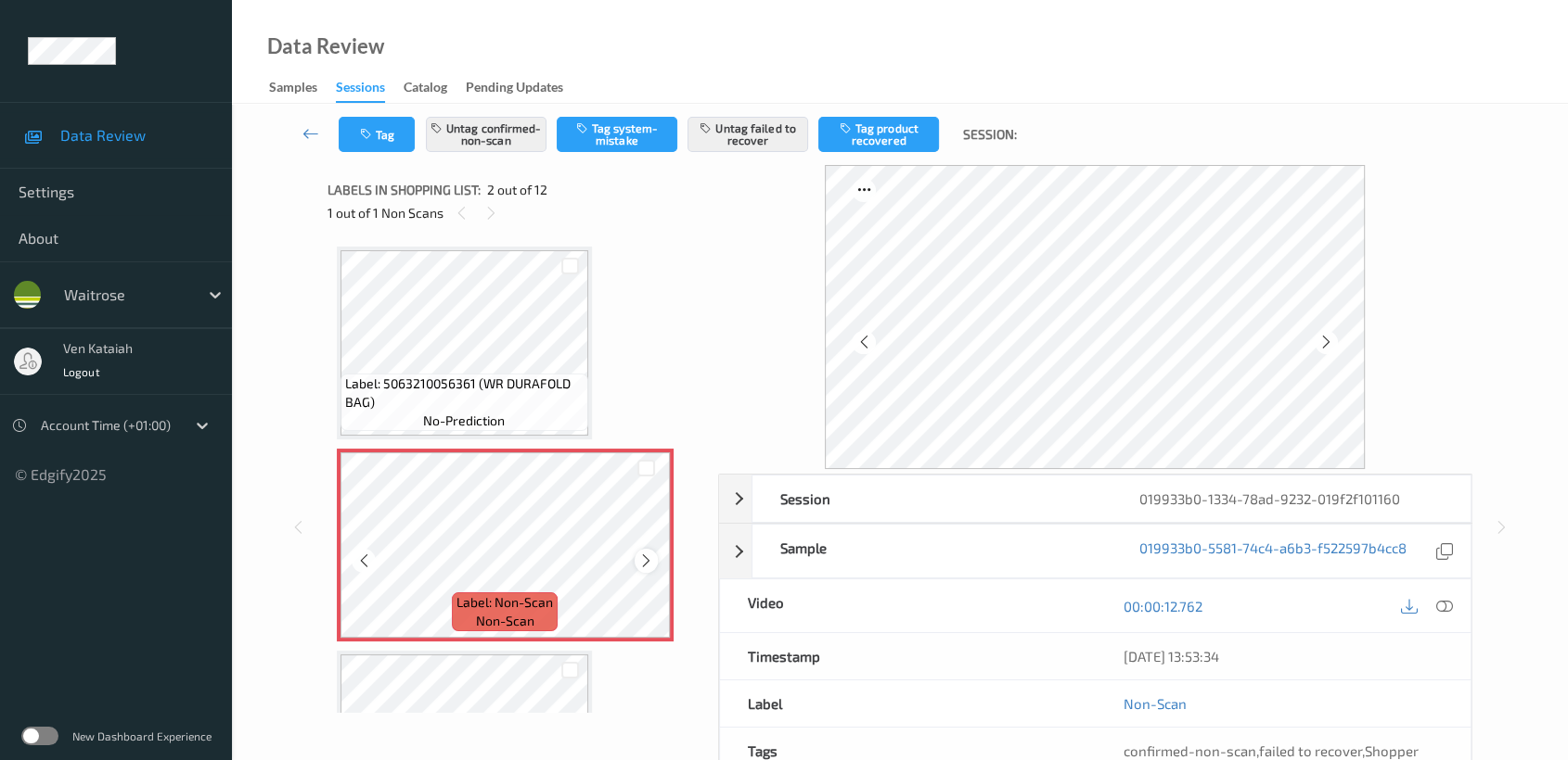
click at [650, 562] on icon at bounding box center [646, 560] width 15 height 16
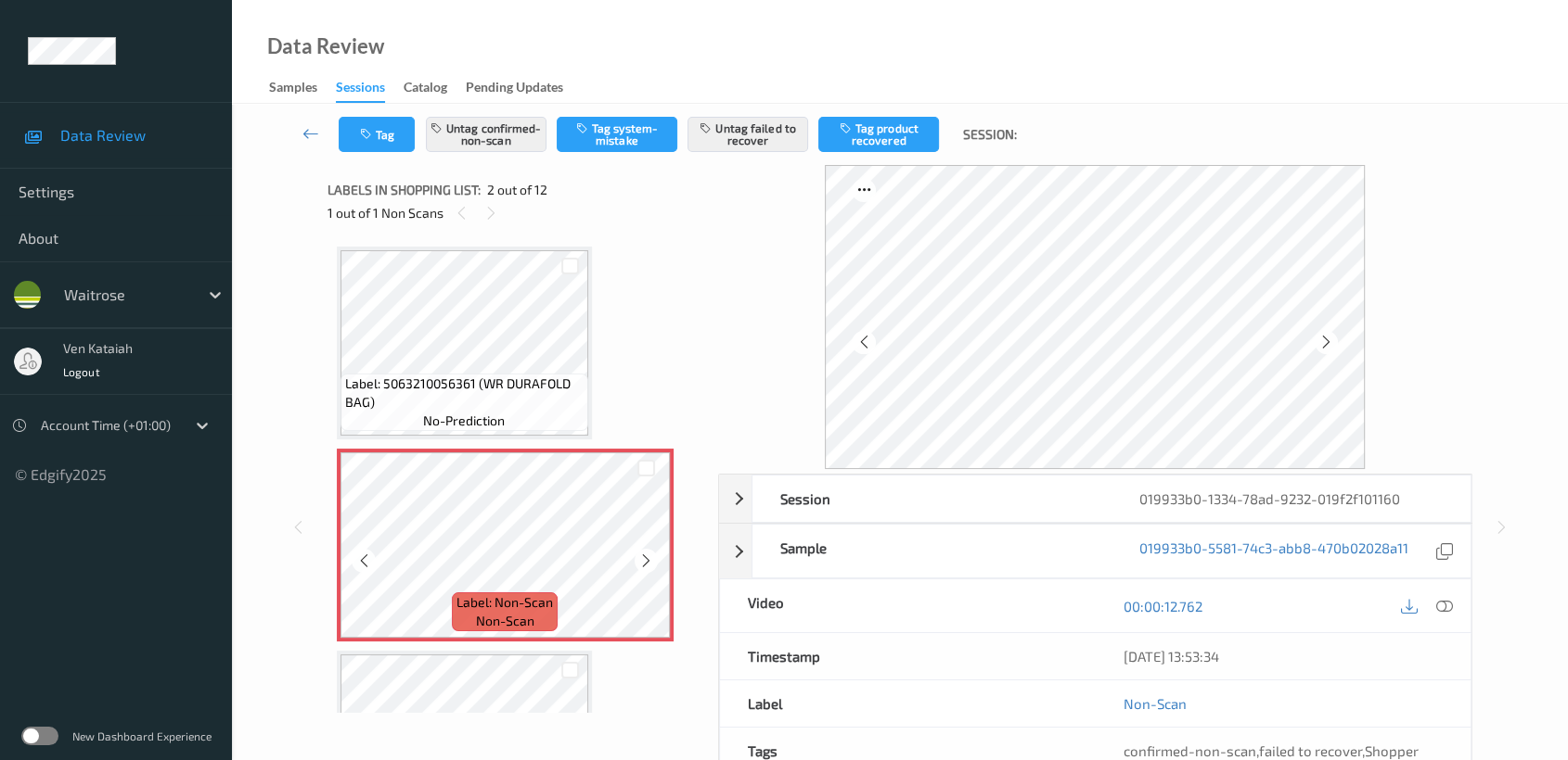
click at [650, 562] on icon at bounding box center [646, 560] width 15 height 16
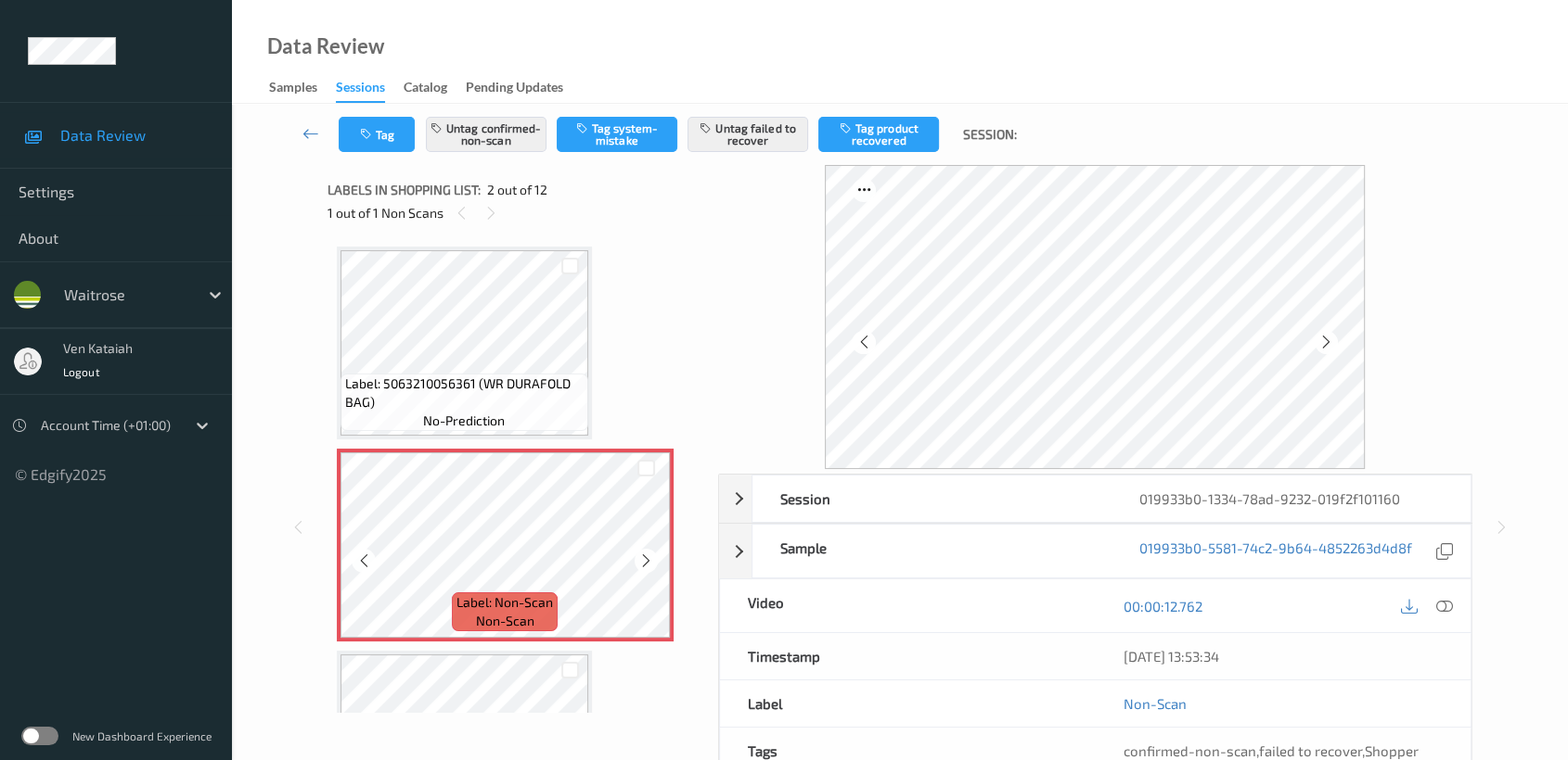
click at [650, 562] on icon at bounding box center [646, 560] width 15 height 16
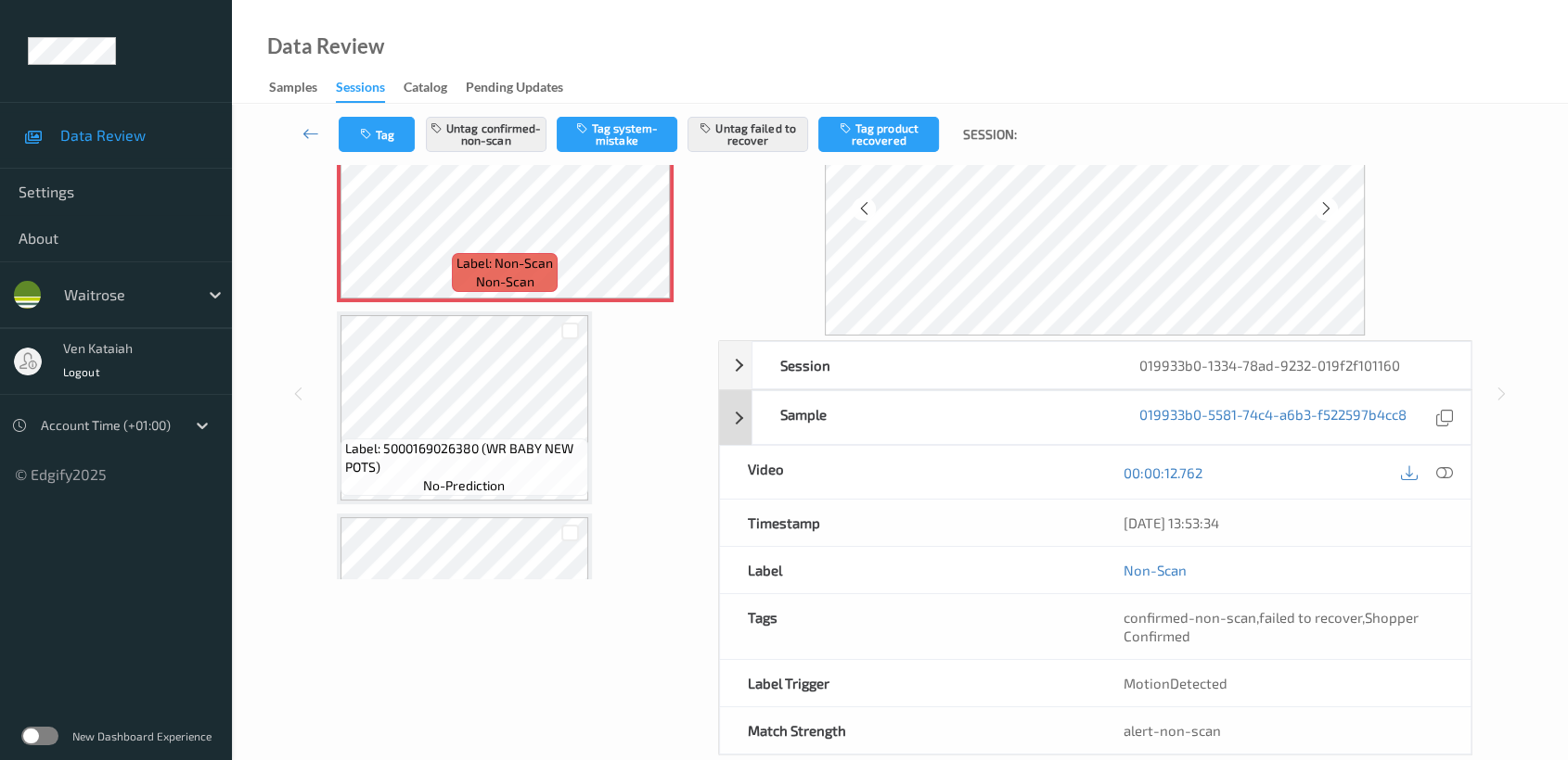
scroll to position [166, 0]
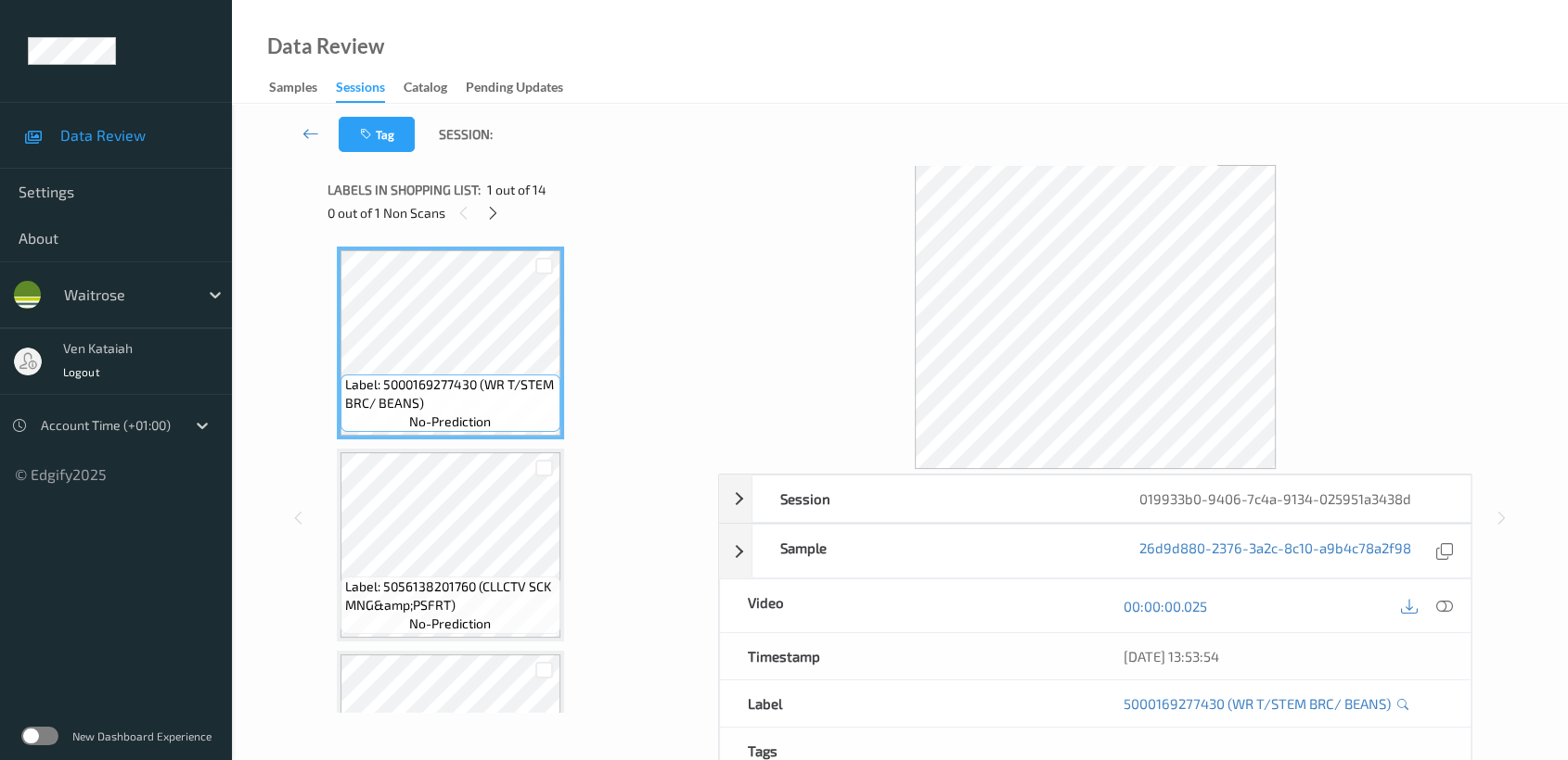
click at [496, 225] on div "Labels in shopping list: 1 out of 14 0 out of 1 Non Scans" at bounding box center [516, 201] width 377 height 72
click at [497, 209] on icon at bounding box center [493, 213] width 15 height 16
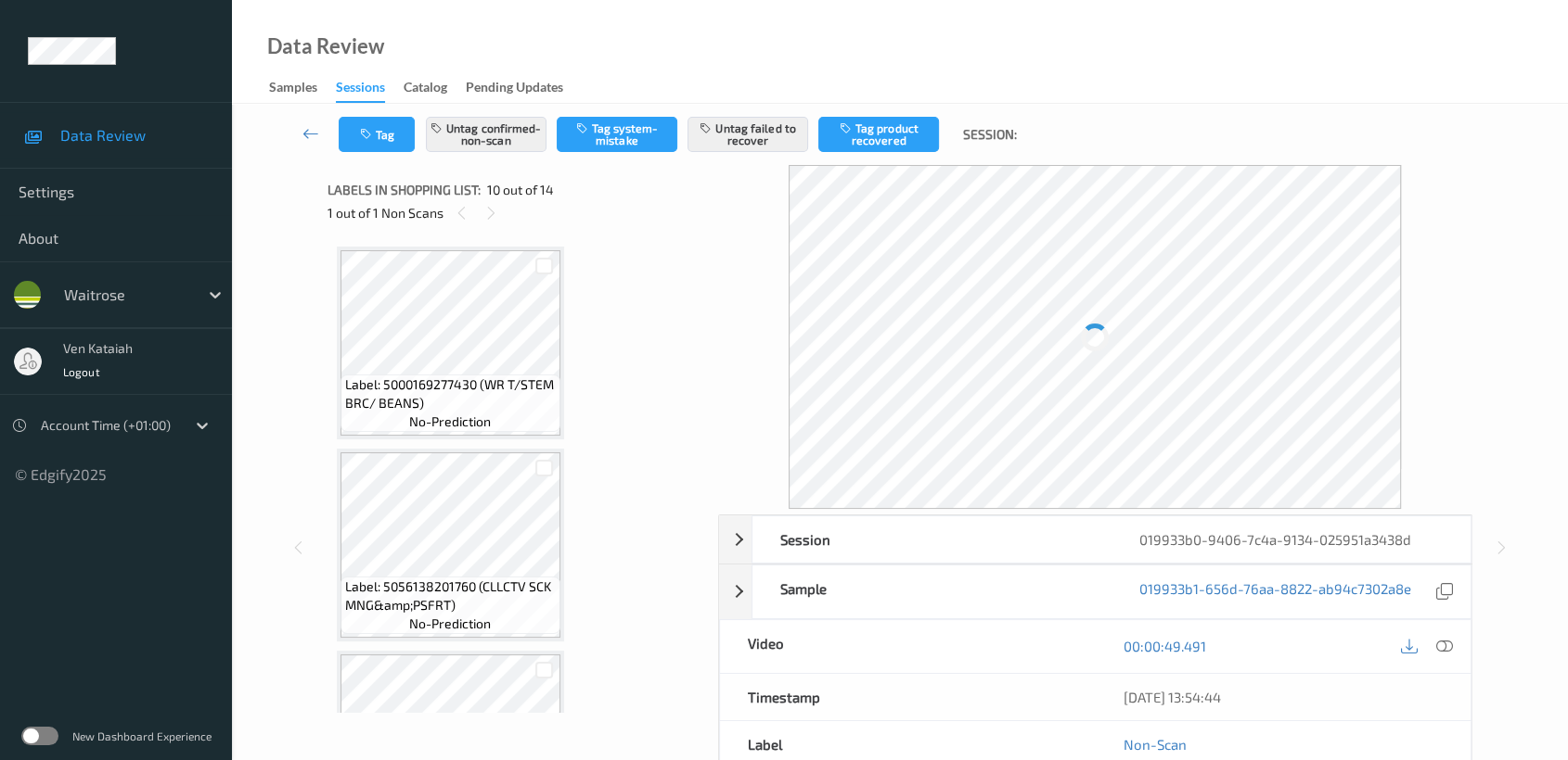
scroll to position [1619, 0]
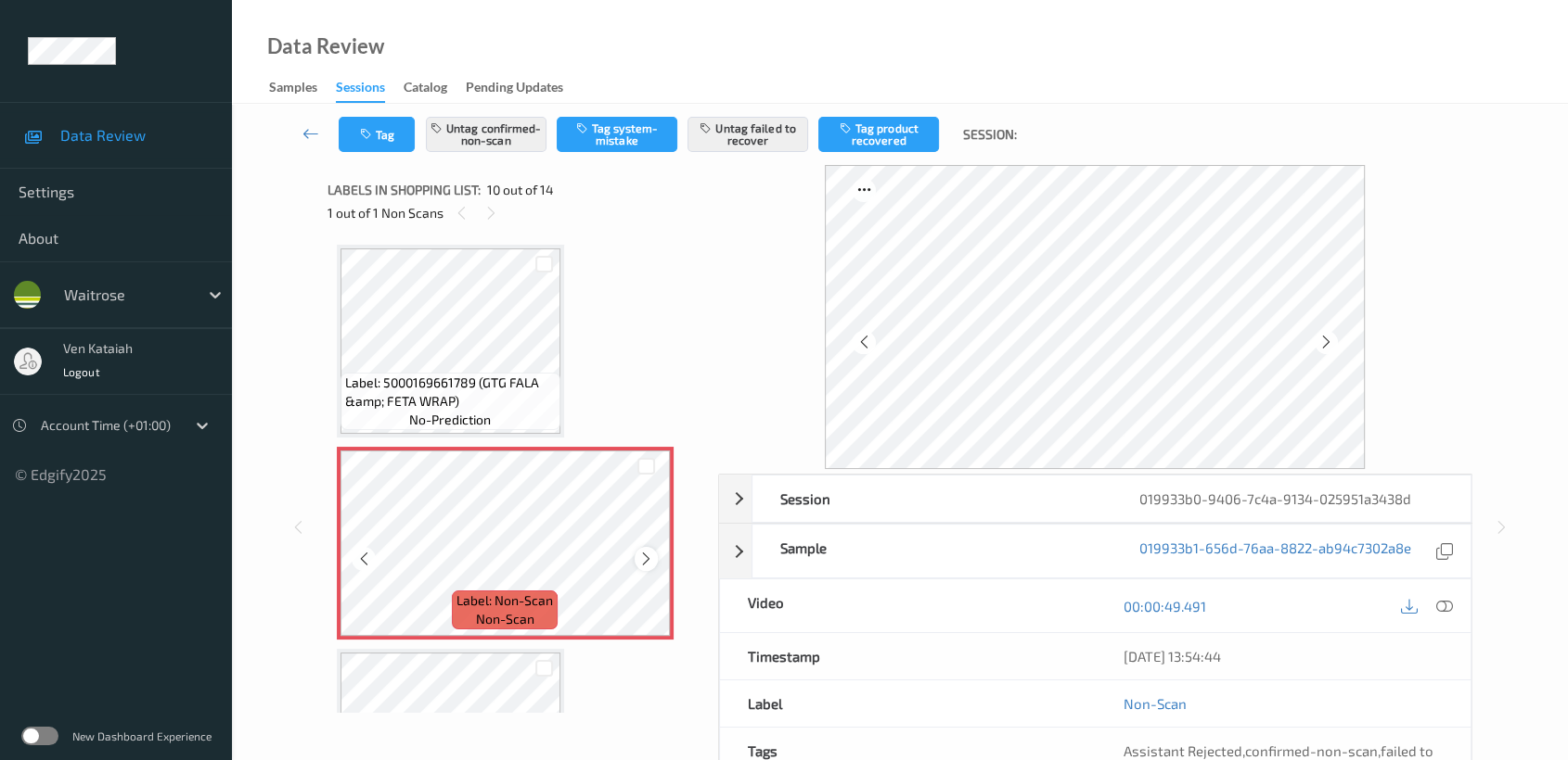
click at [646, 552] on icon at bounding box center [646, 558] width 15 height 16
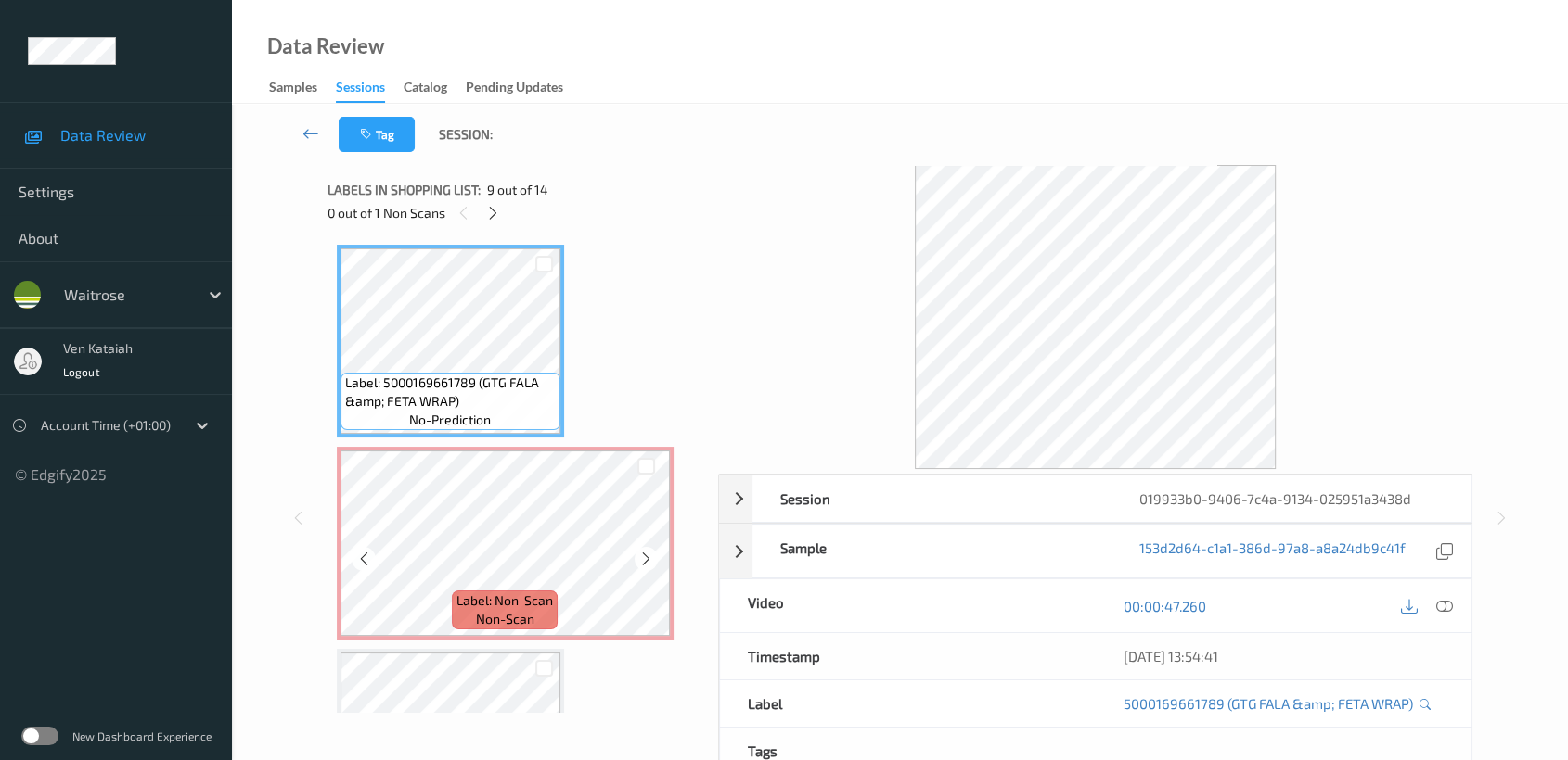
scroll to position [1824, 0]
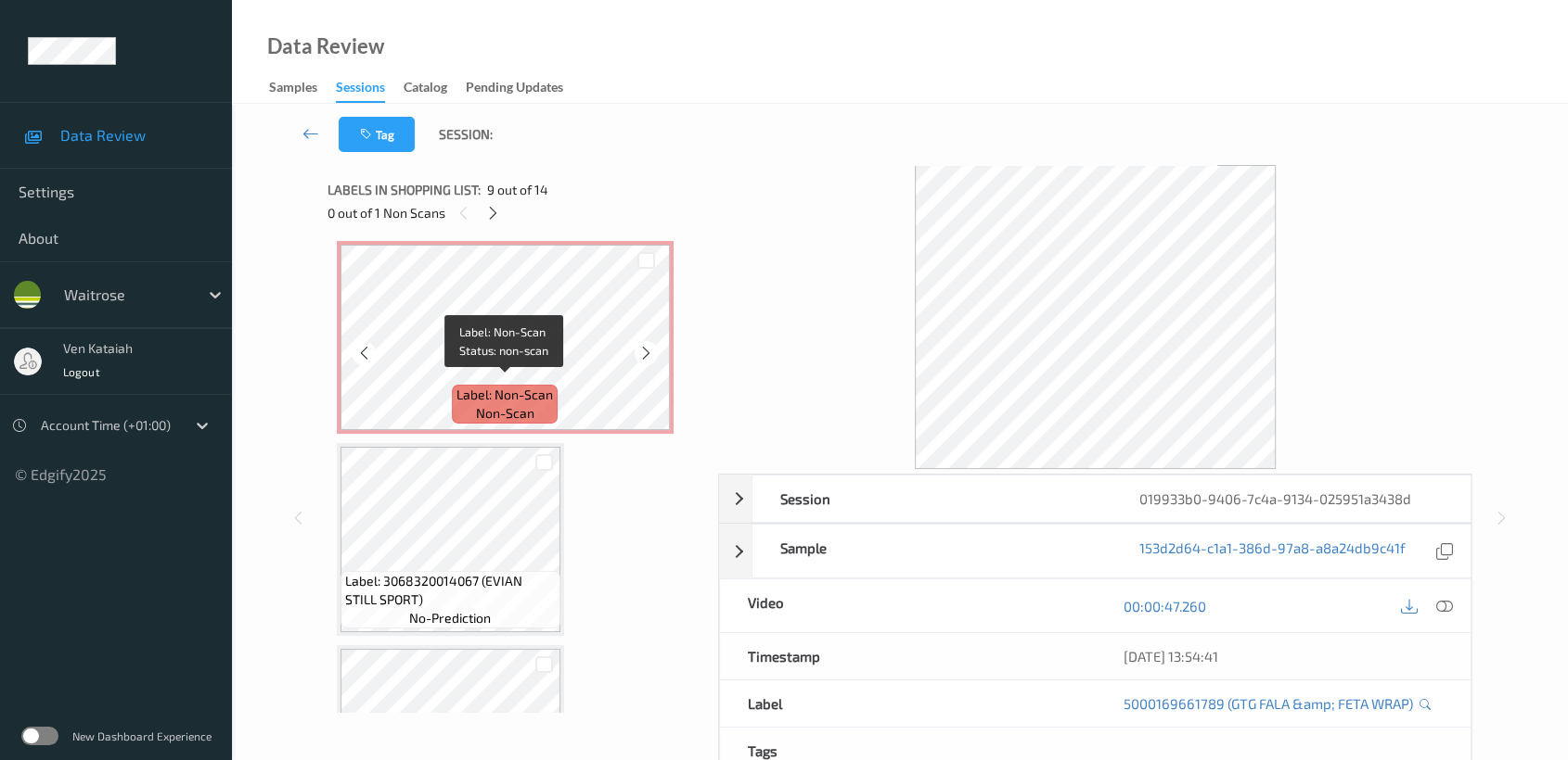
click at [542, 388] on span "Label: Non-Scan" at bounding box center [504, 394] width 96 height 18
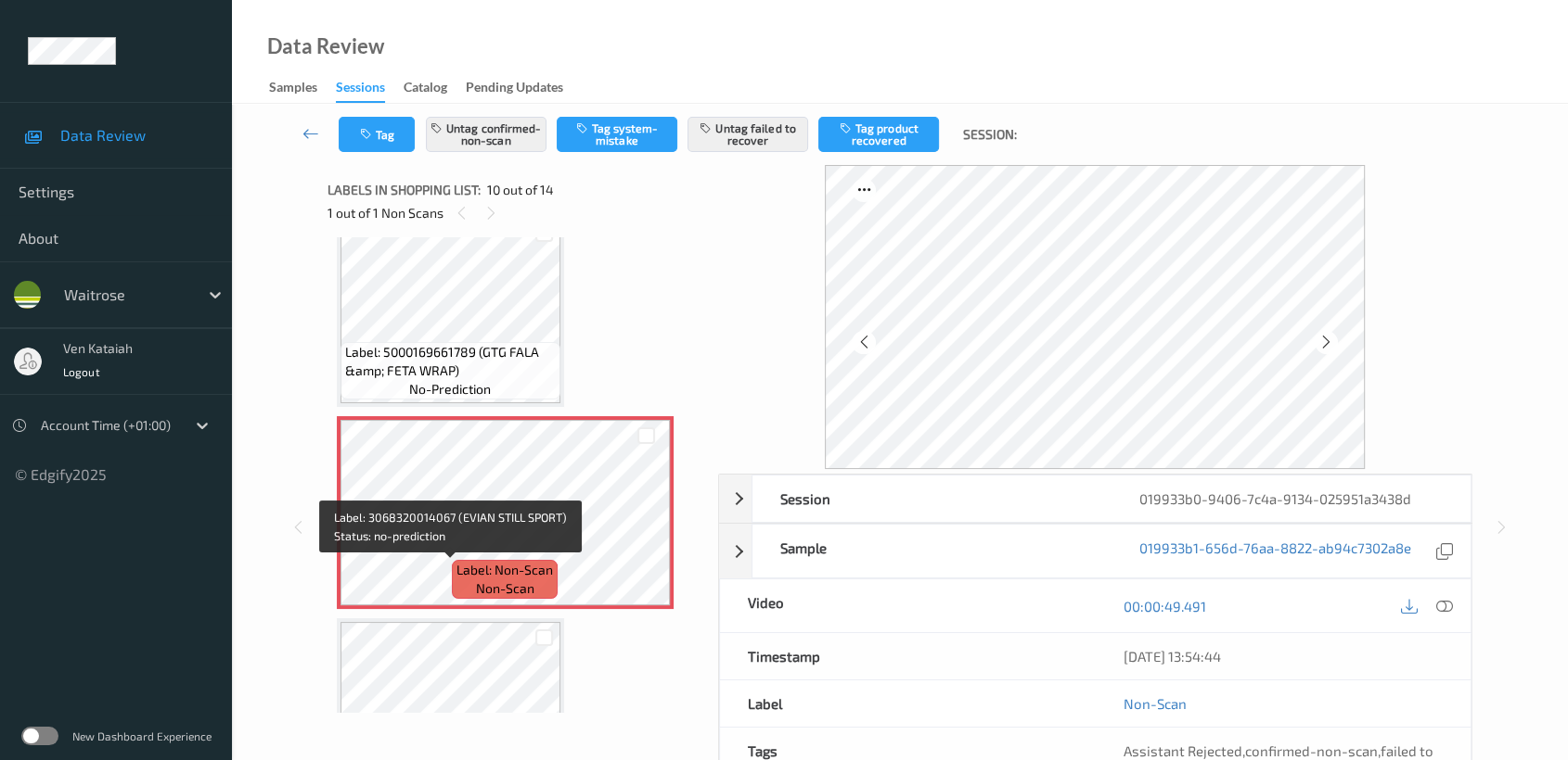
scroll to position [1619, 0]
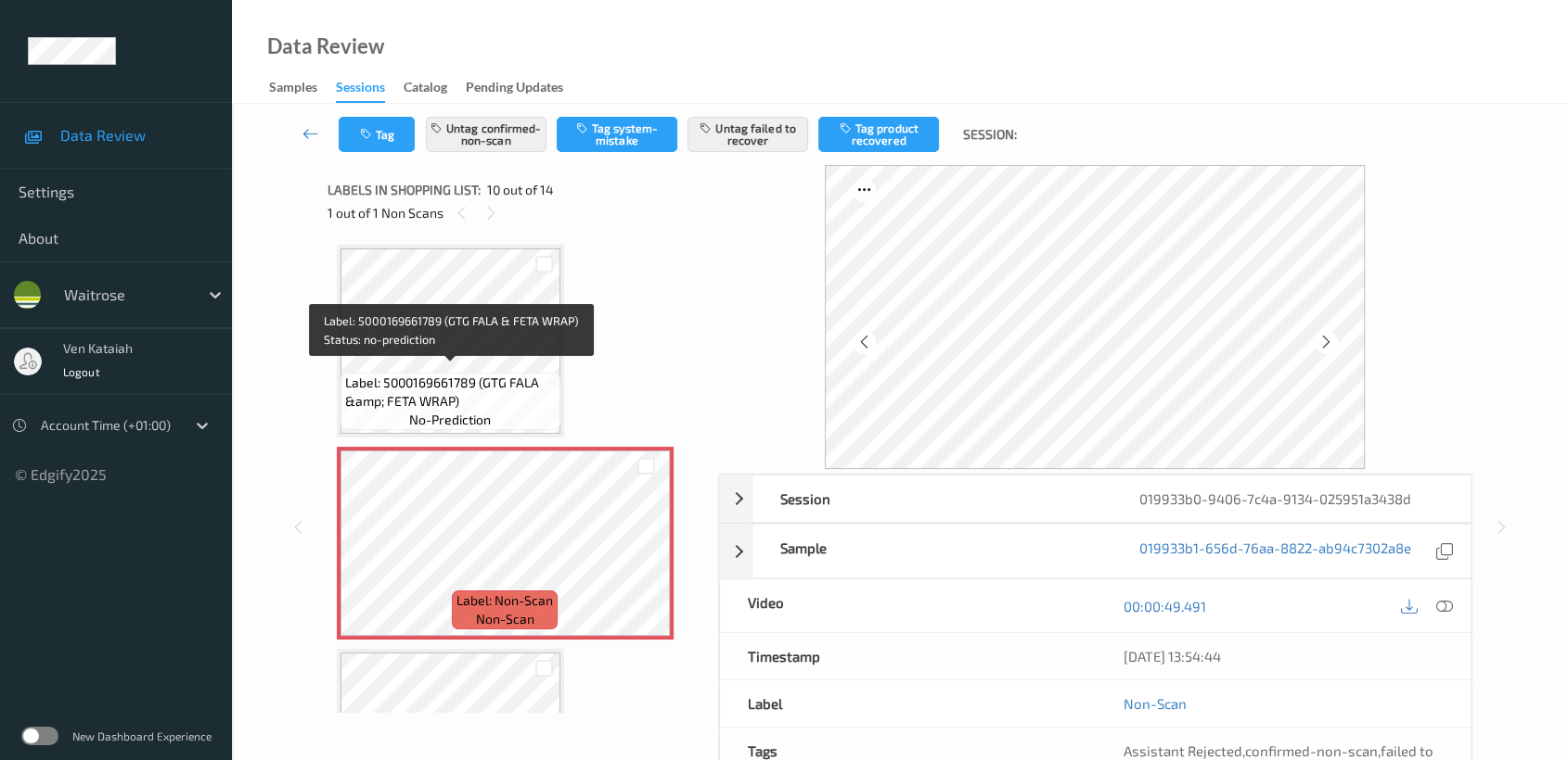
click at [500, 373] on span "Label: 5000169661789 (GTG FALA &amp; FETA WRAP)" at bounding box center [449, 392] width 210 height 37
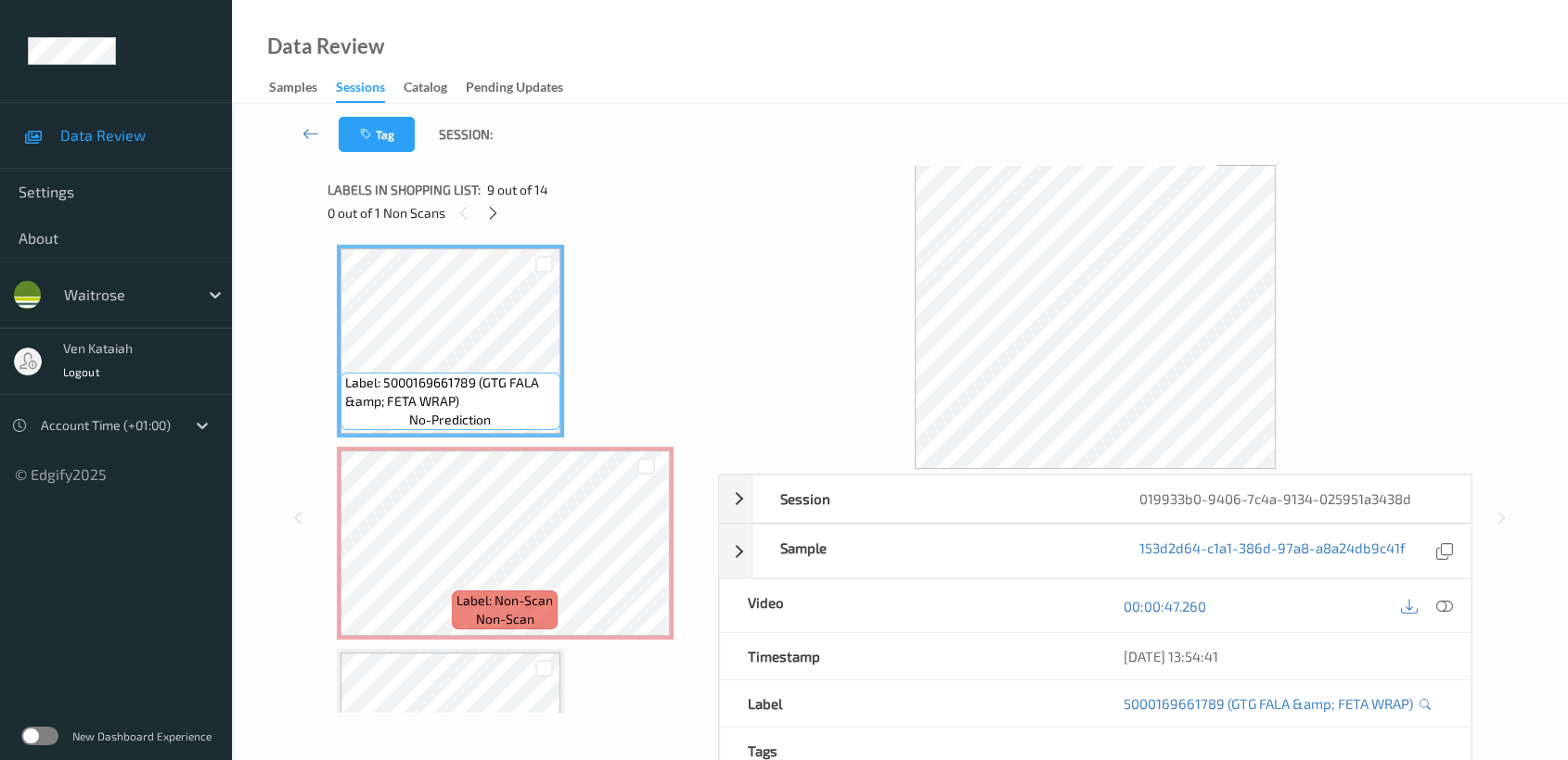
click at [1441, 606] on icon at bounding box center [1444, 606] width 16 height 16
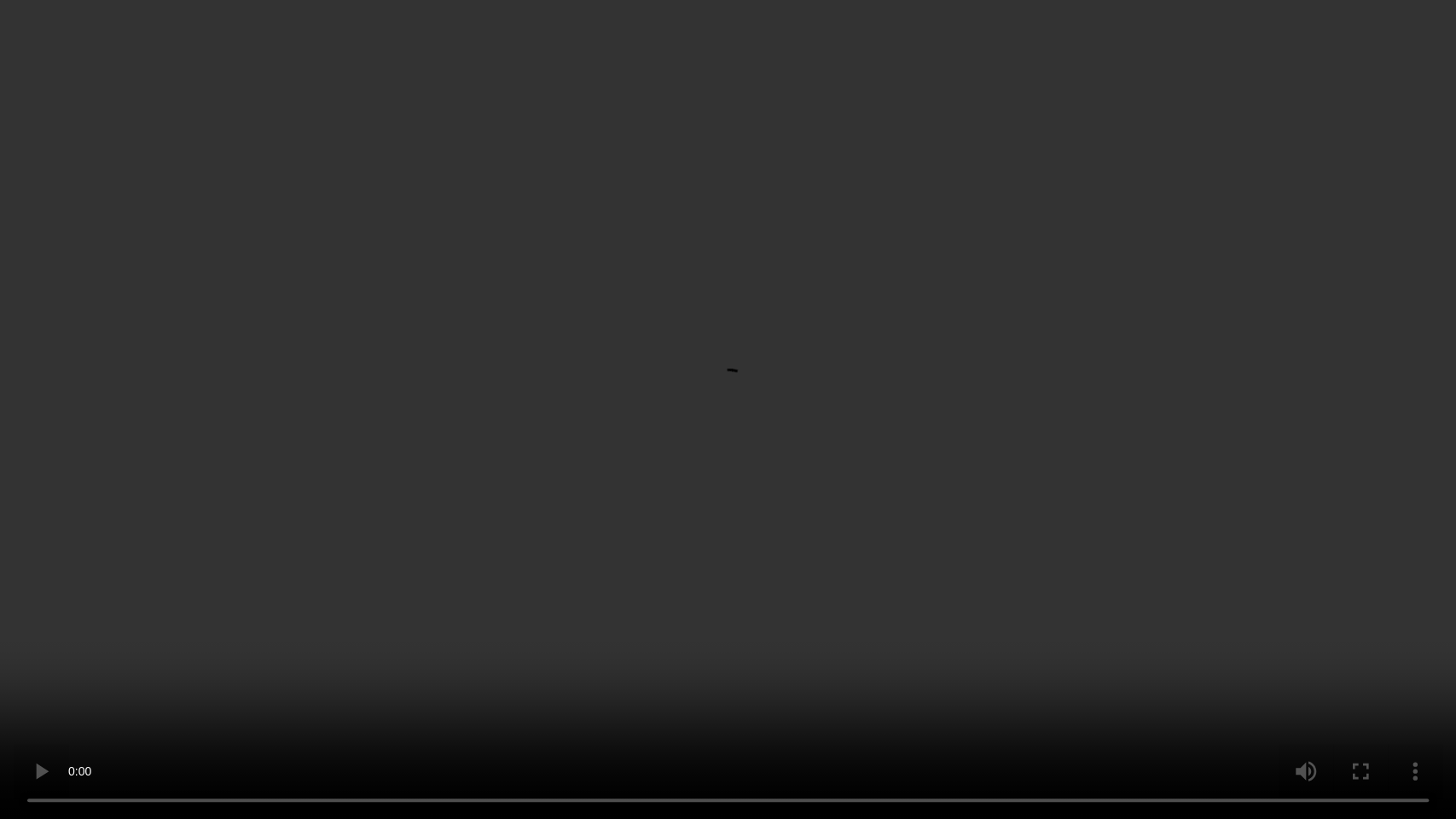
click at [846, 672] on video at bounding box center [728, 410] width 1456 height 819
click at [819, 397] on video at bounding box center [728, 410] width 1456 height 819
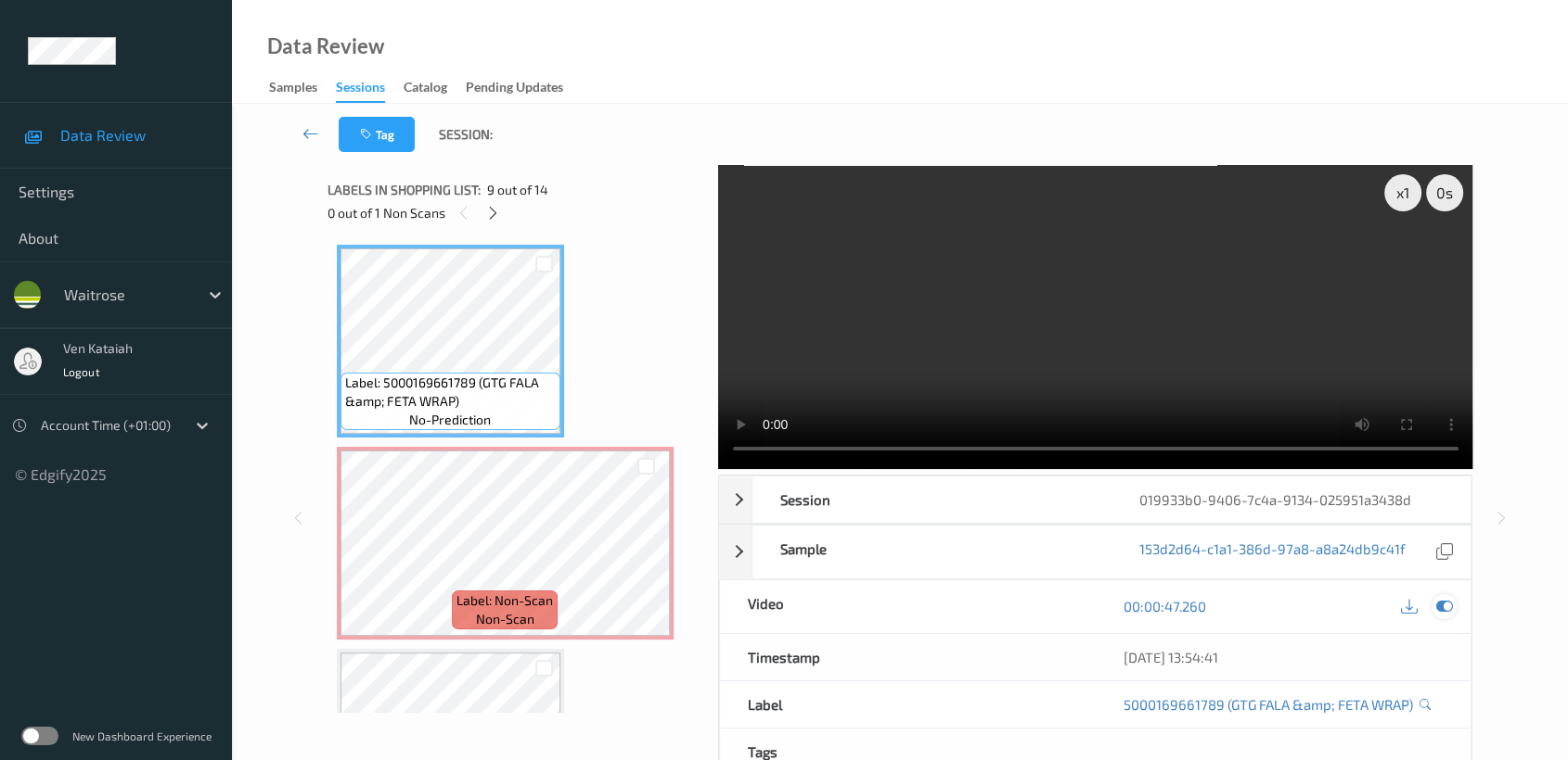
click at [1440, 611] on icon at bounding box center [1444, 606] width 16 height 16
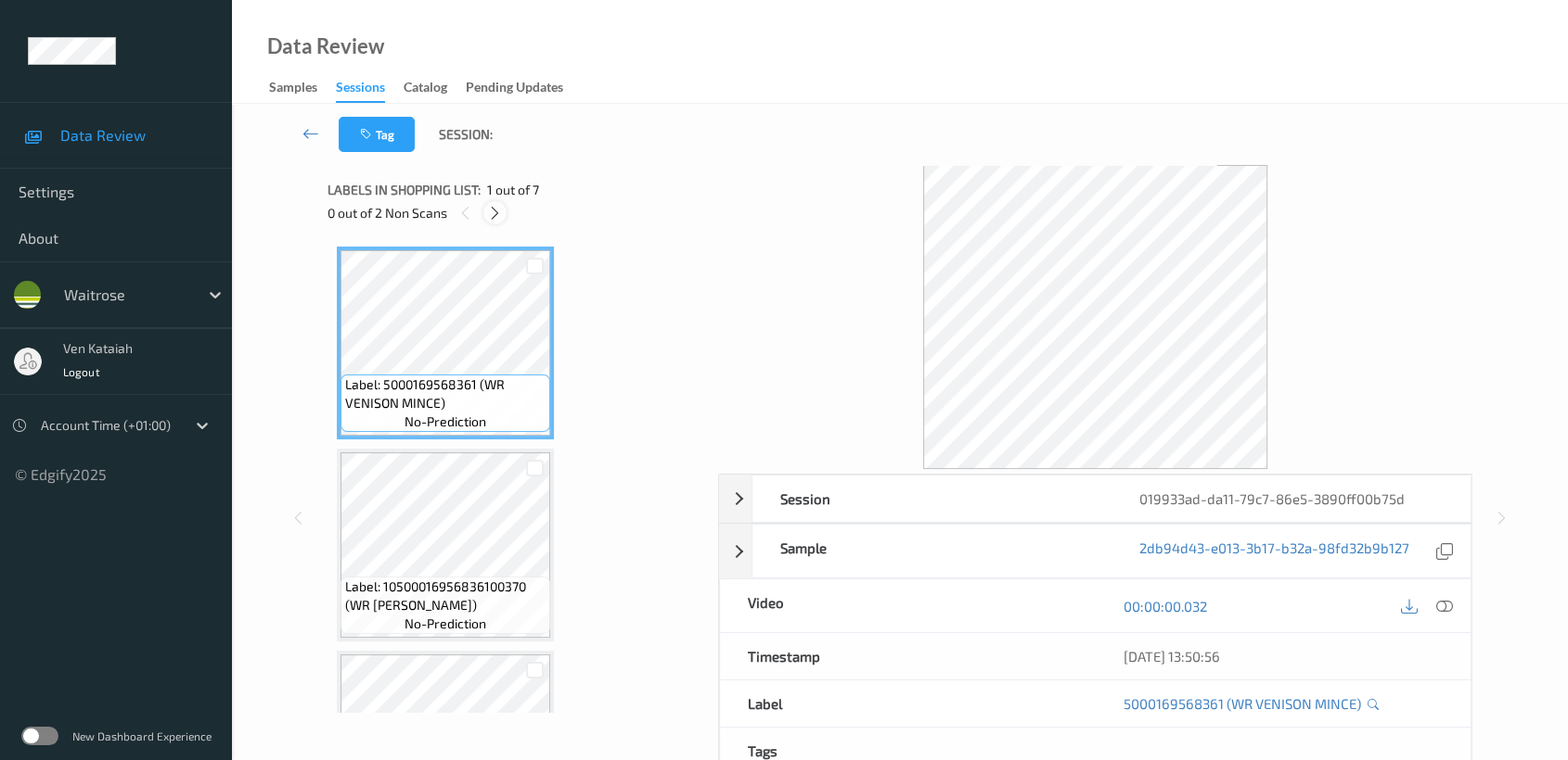
click at [490, 202] on div at bounding box center [495, 213] width 23 height 23
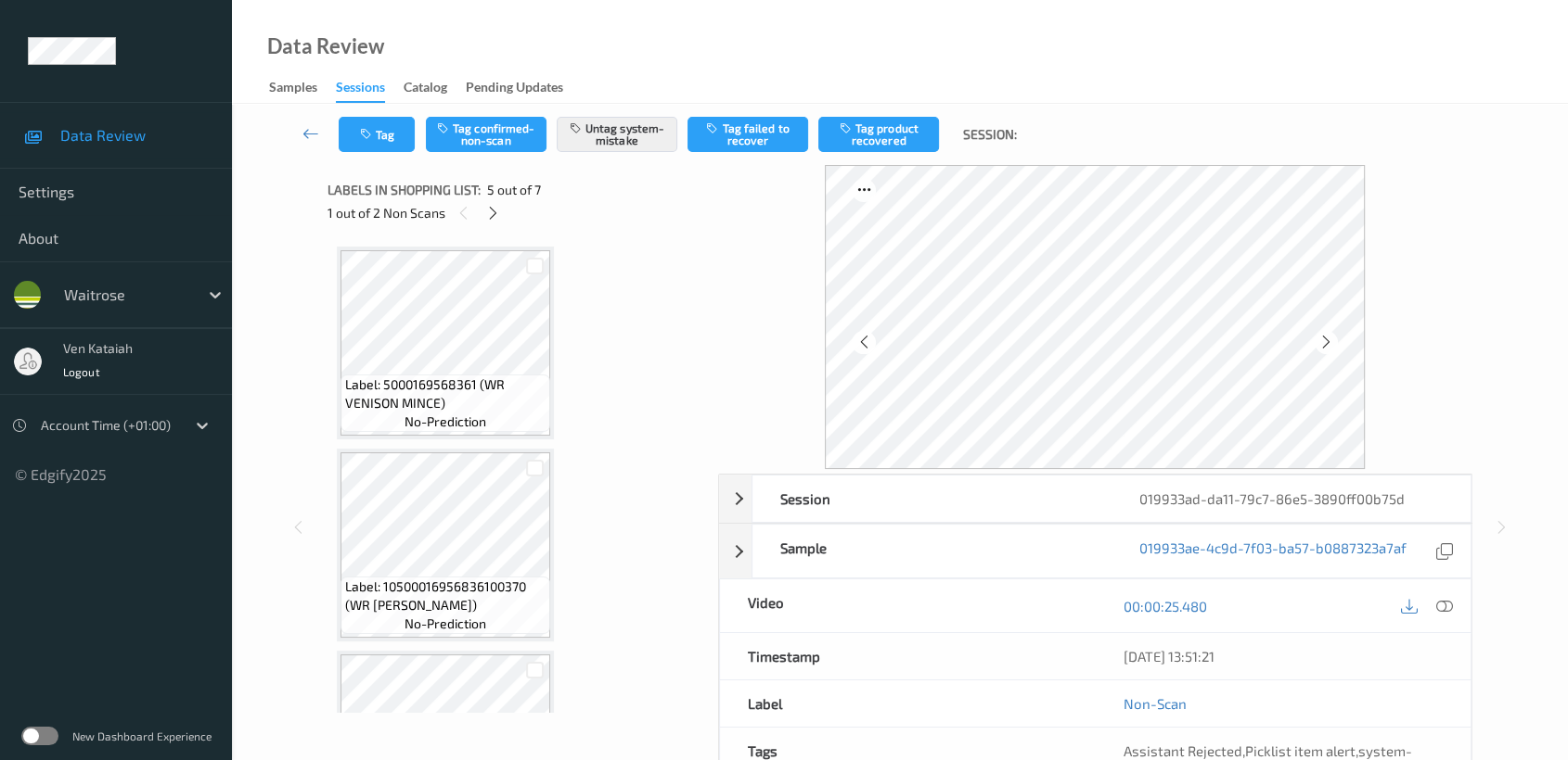
click at [505, 217] on div "1 out of 2 Non Scans" at bounding box center [516, 213] width 377 height 23
click at [482, 216] on div at bounding box center [493, 213] width 23 height 23
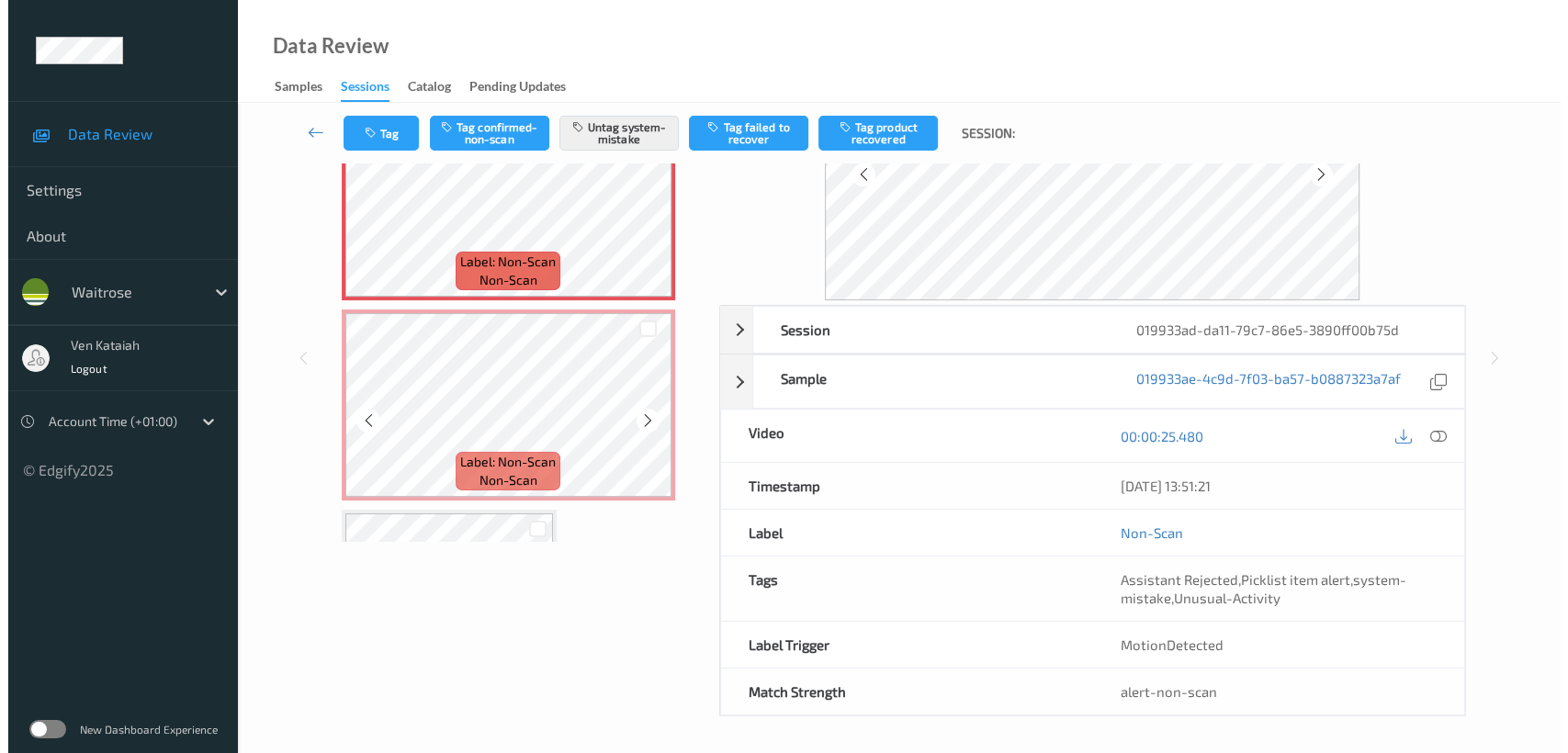
scroll to position [806, 0]
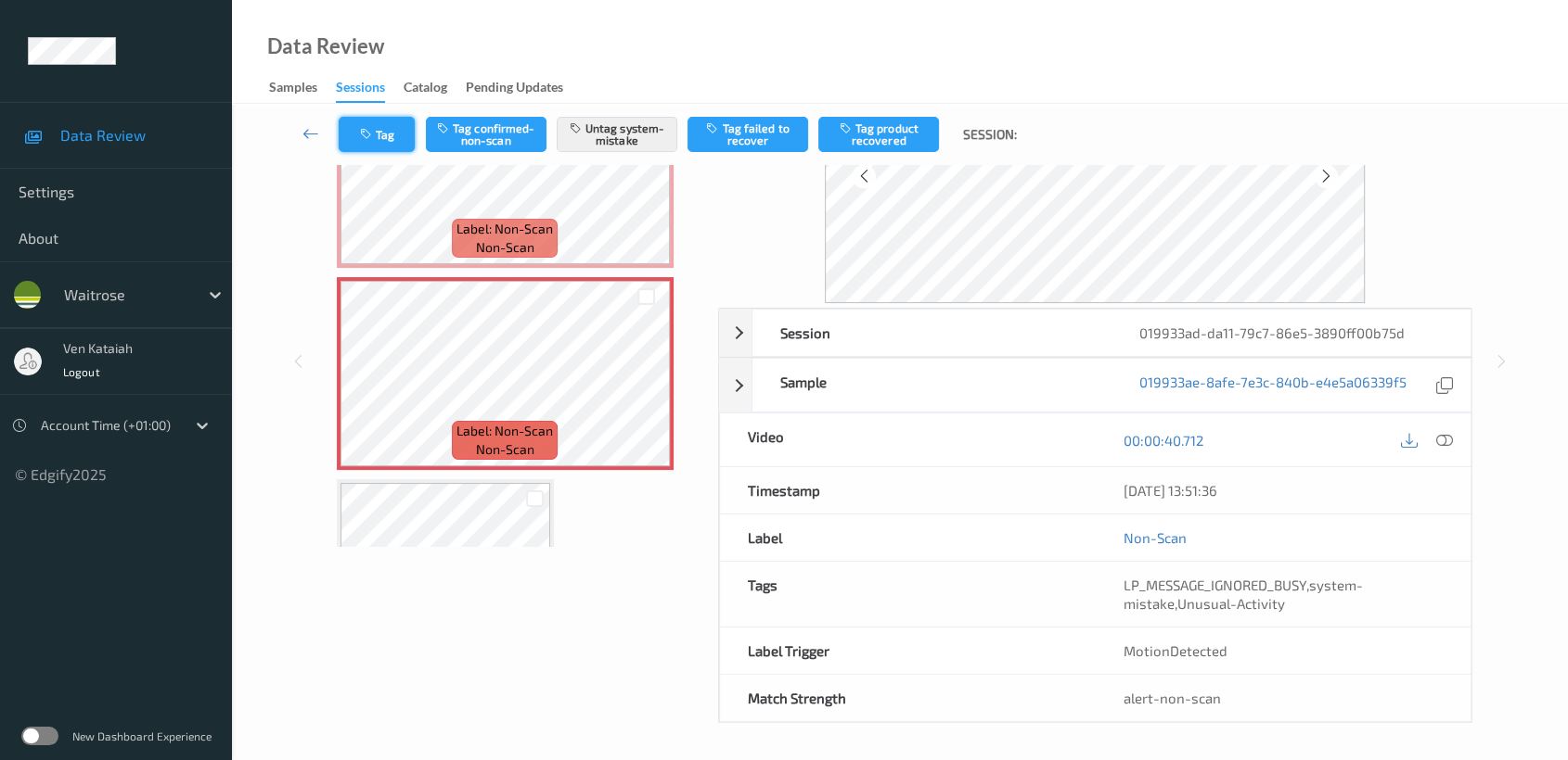
click at [384, 129] on button "Tag" at bounding box center [376, 134] width 76 height 36
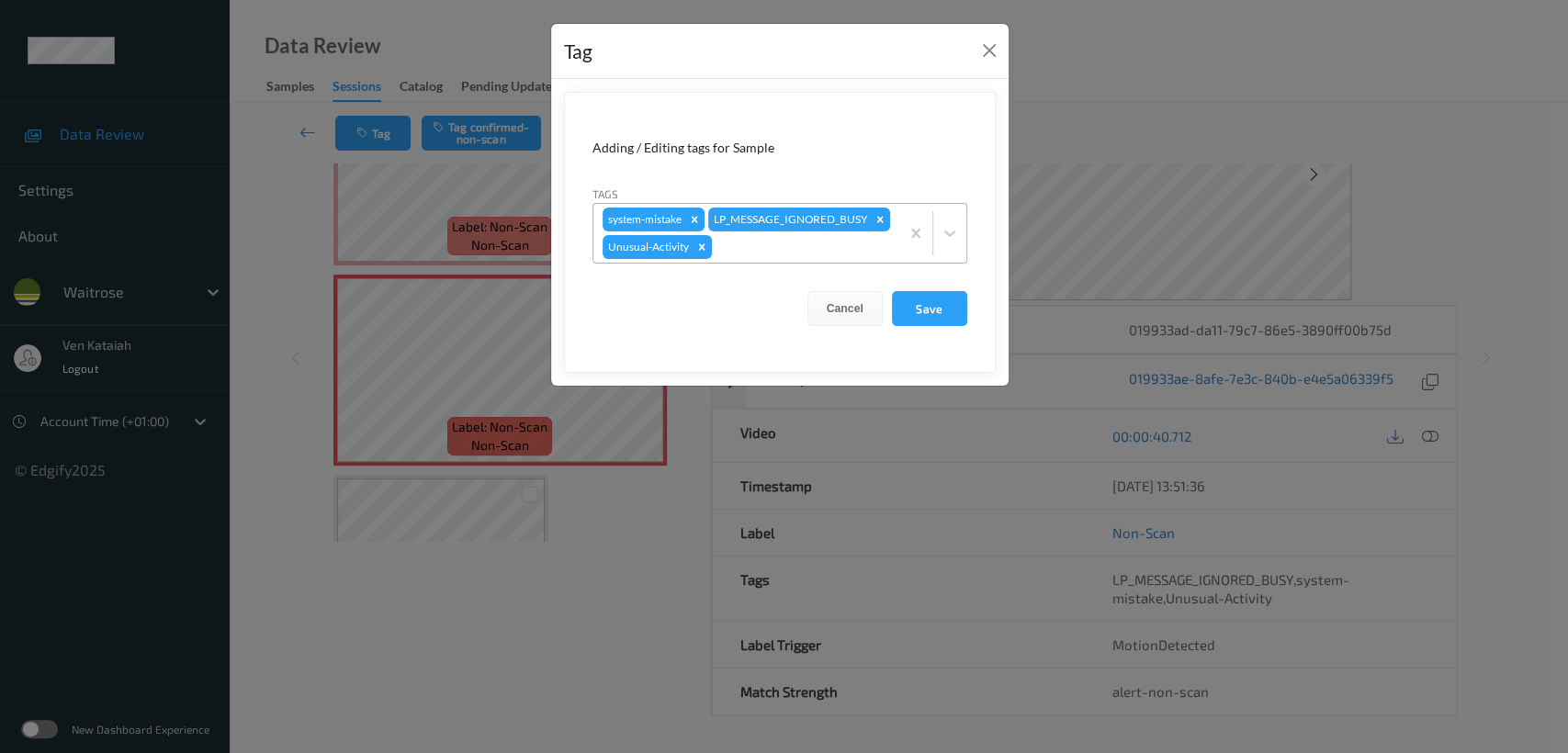
click at [791, 248] on div at bounding box center [803, 246] width 175 height 22
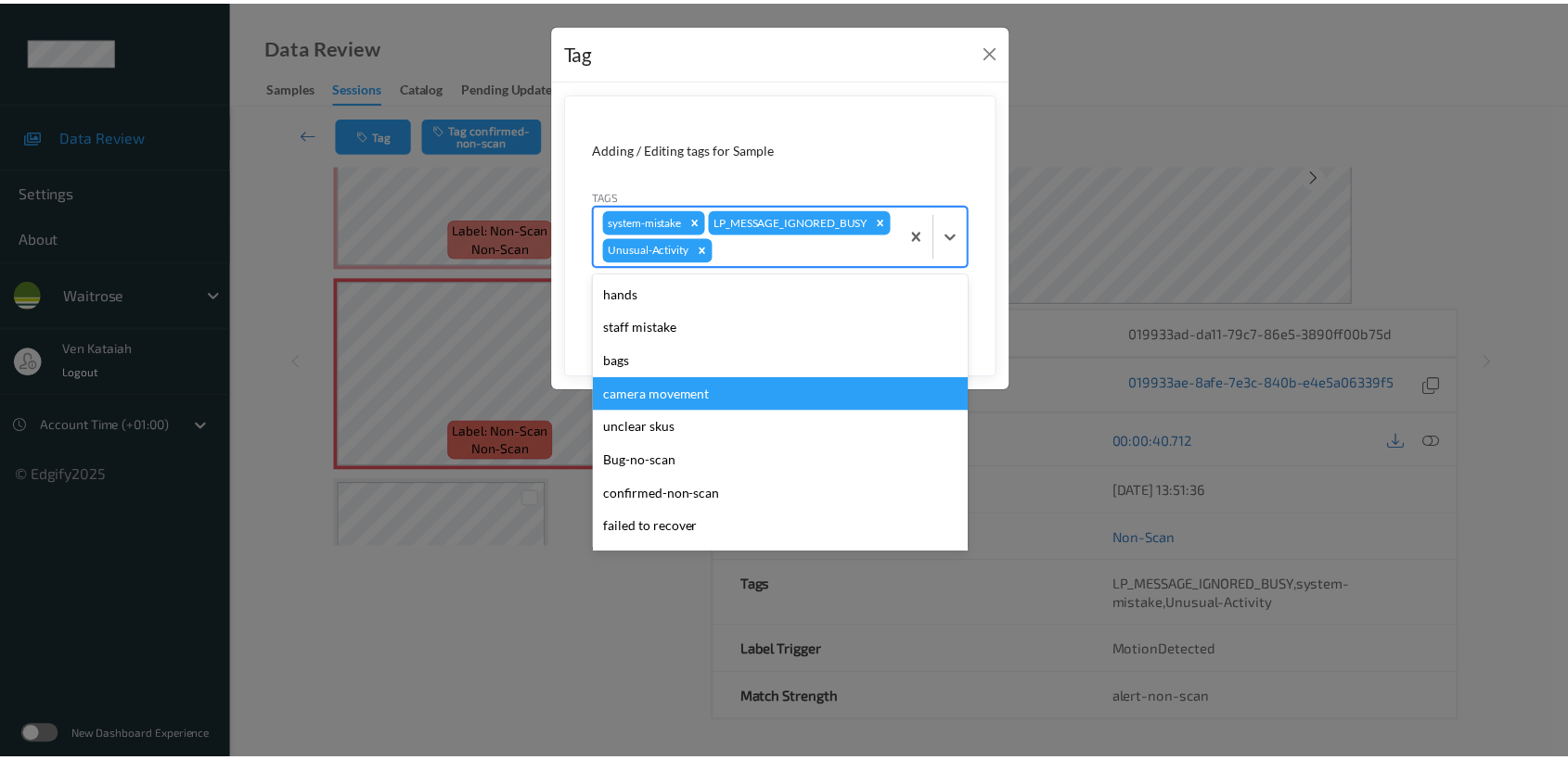
scroll to position [396, 0]
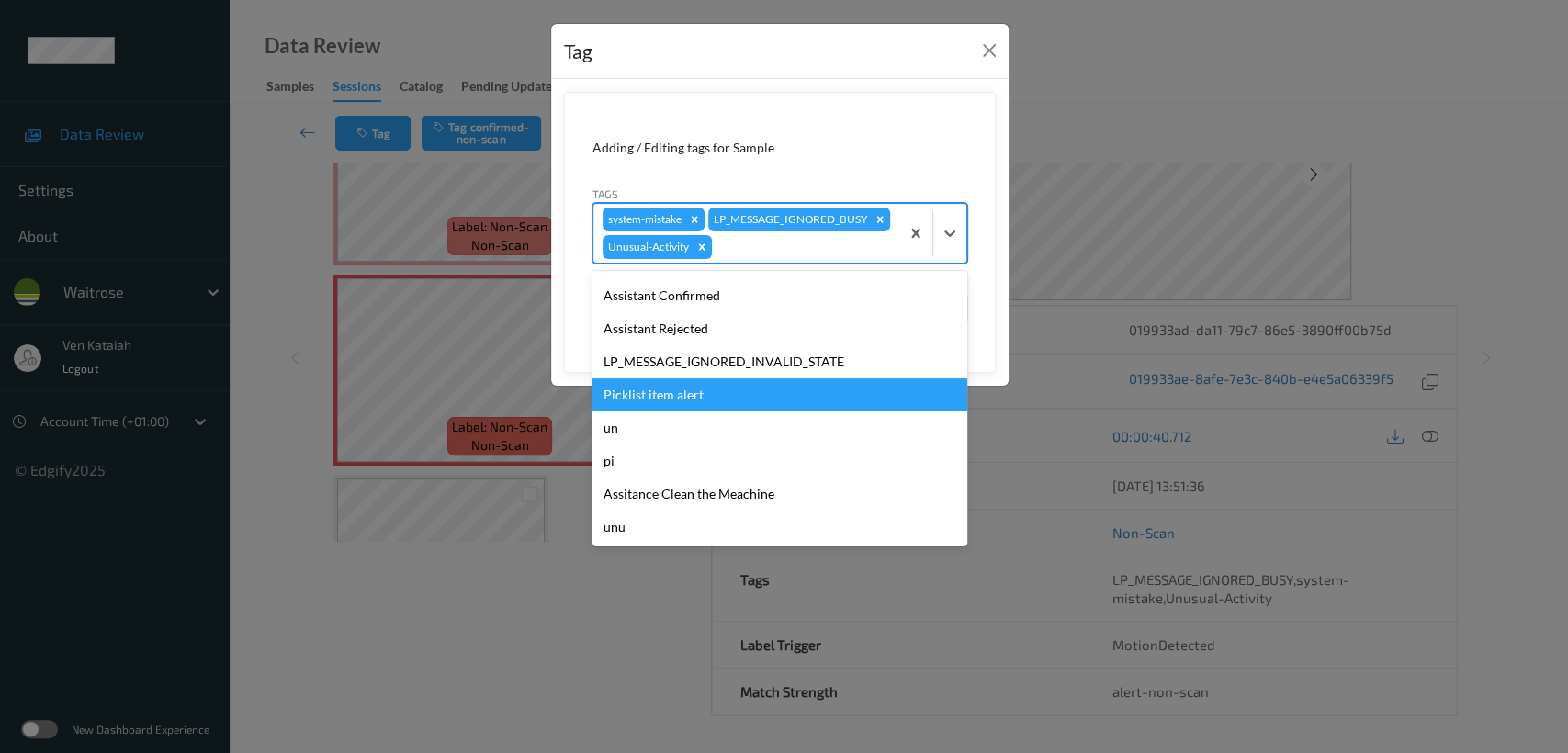
click at [658, 398] on div "Picklist item alert" at bounding box center [780, 395] width 375 height 33
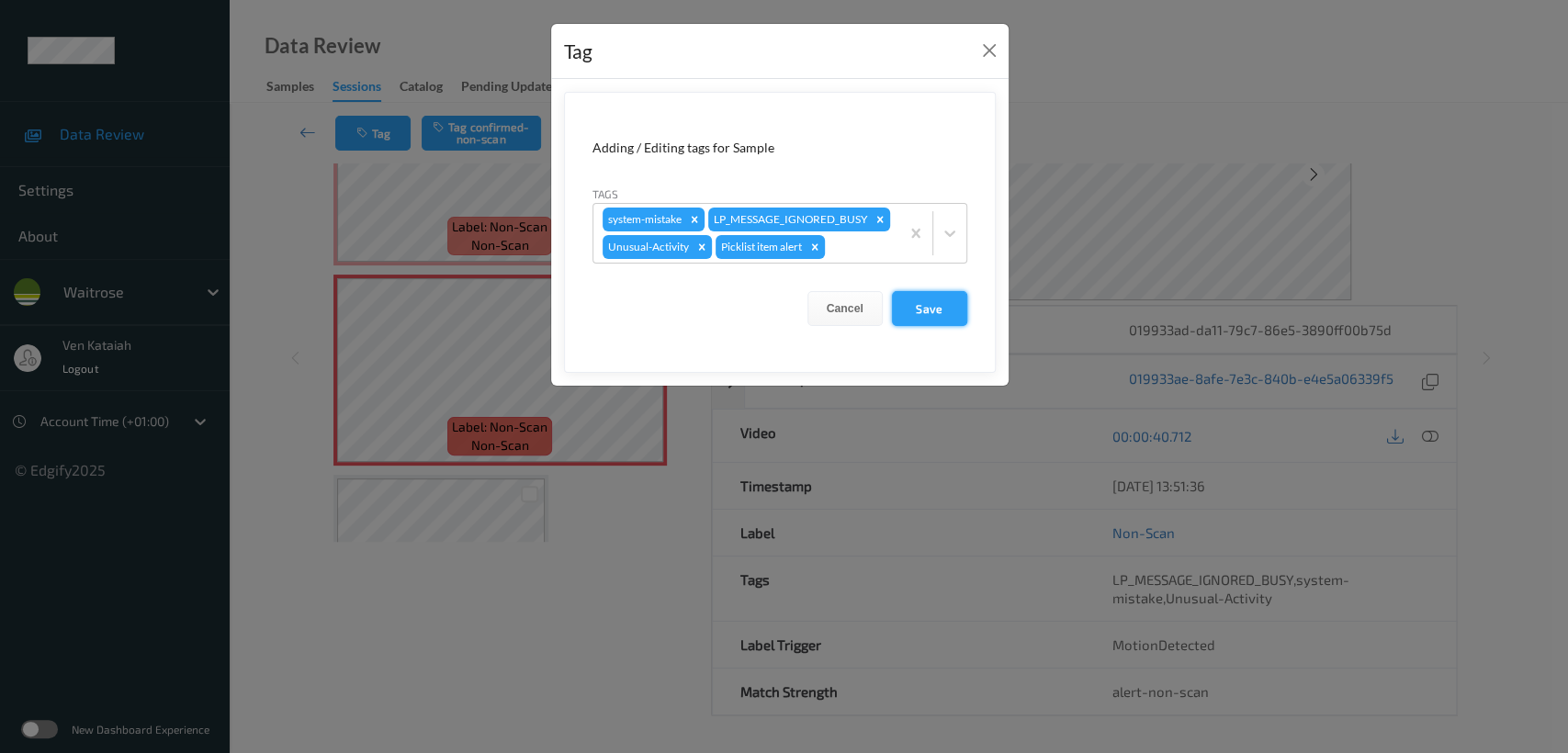
click at [911, 318] on button "Save" at bounding box center [929, 308] width 75 height 35
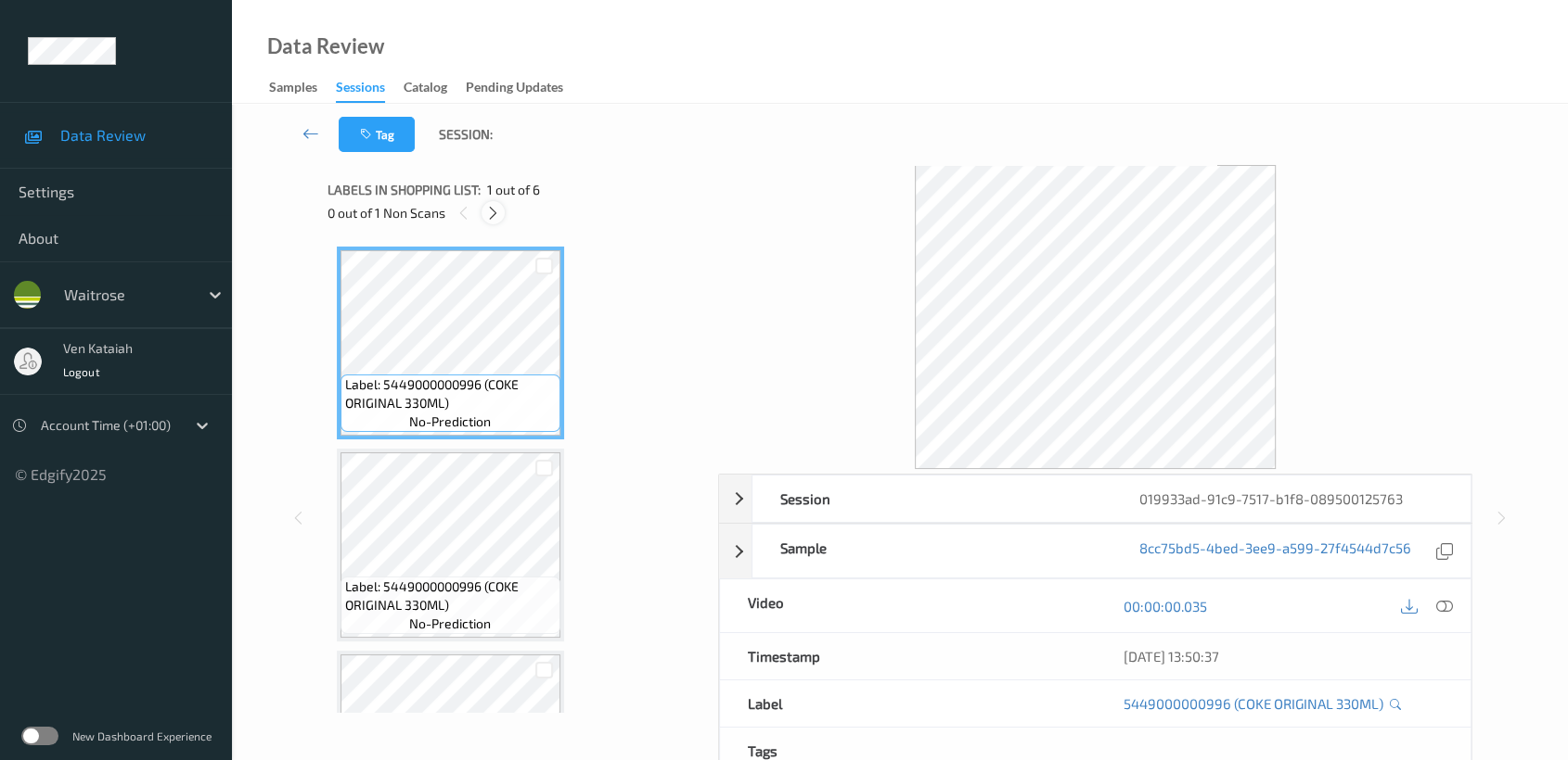
click at [490, 215] on icon at bounding box center [493, 213] width 15 height 16
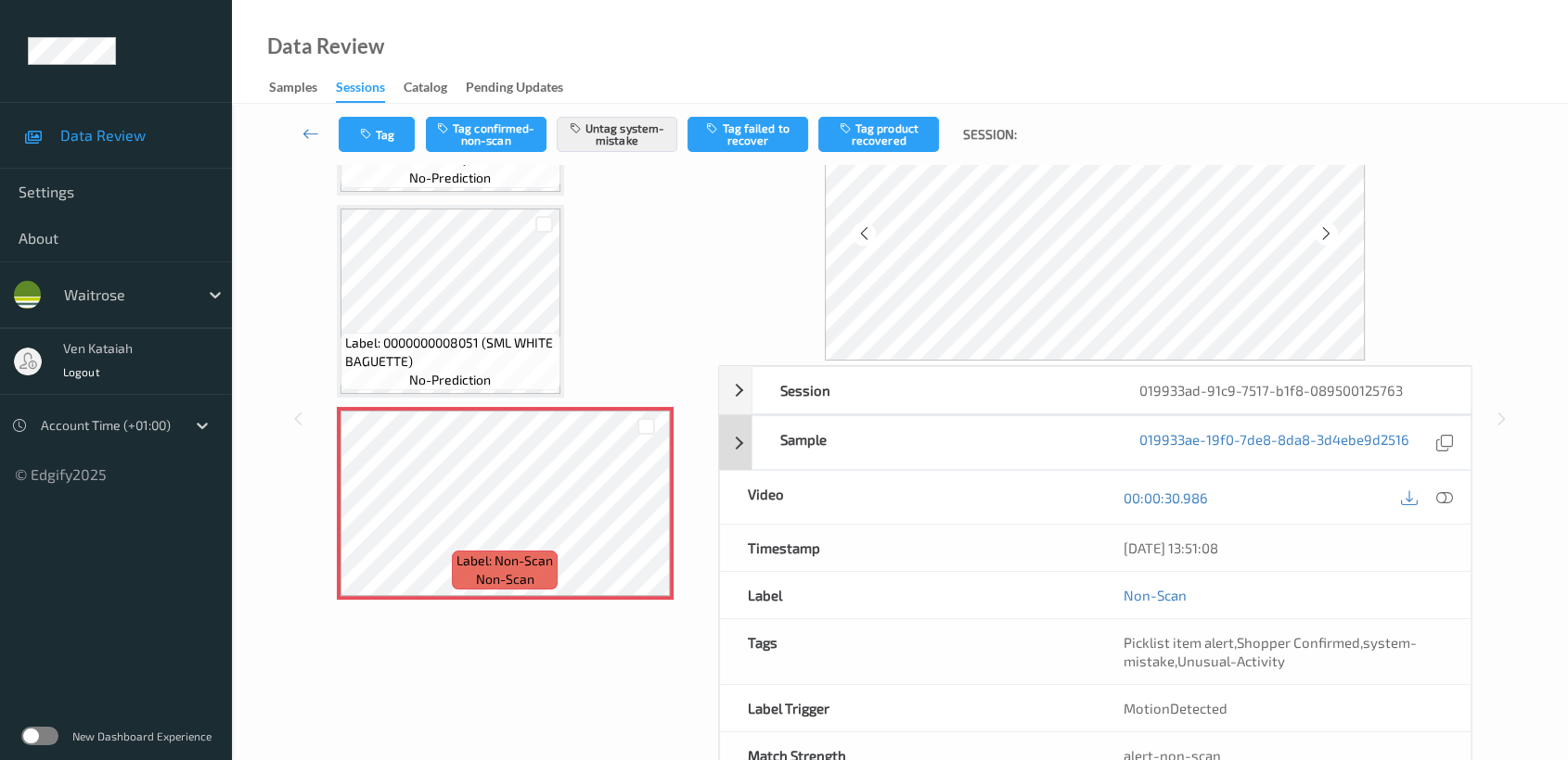
scroll to position [166, 0]
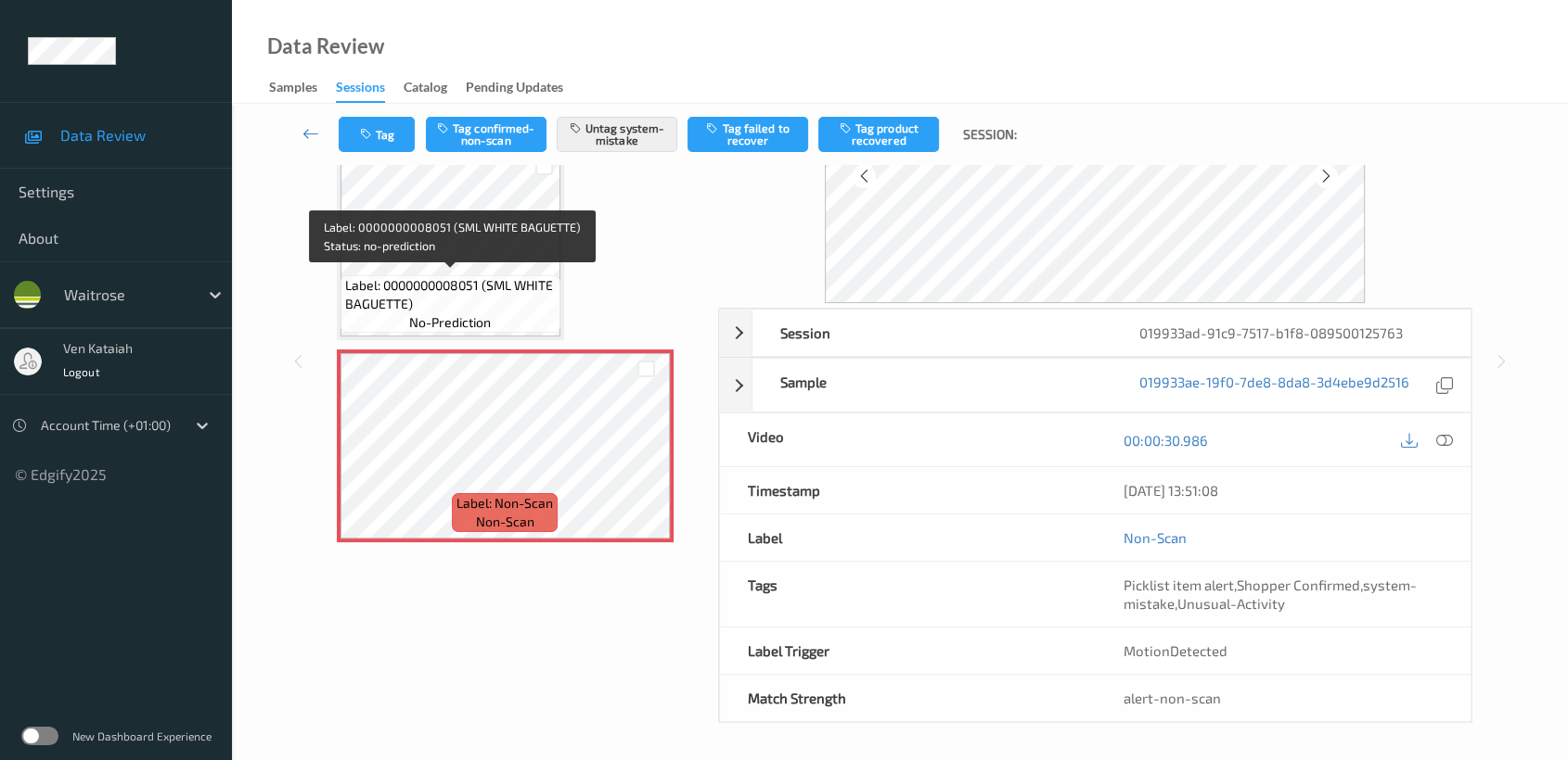
click at [559, 277] on div "Label: 0000000008051 (SML WHITE BAGUETTE) no-prediction" at bounding box center [450, 304] width 220 height 58
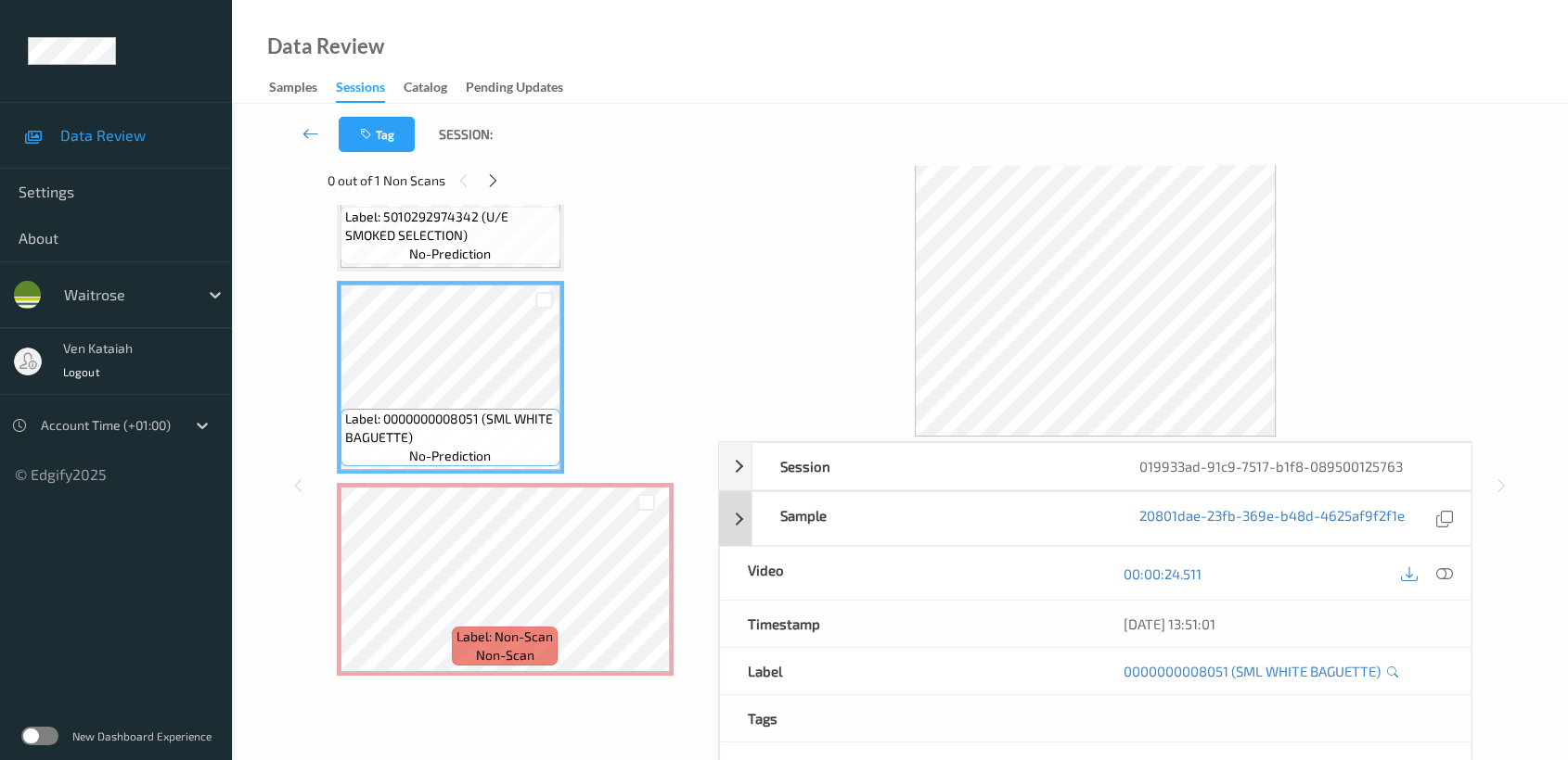
scroll to position [0, 0]
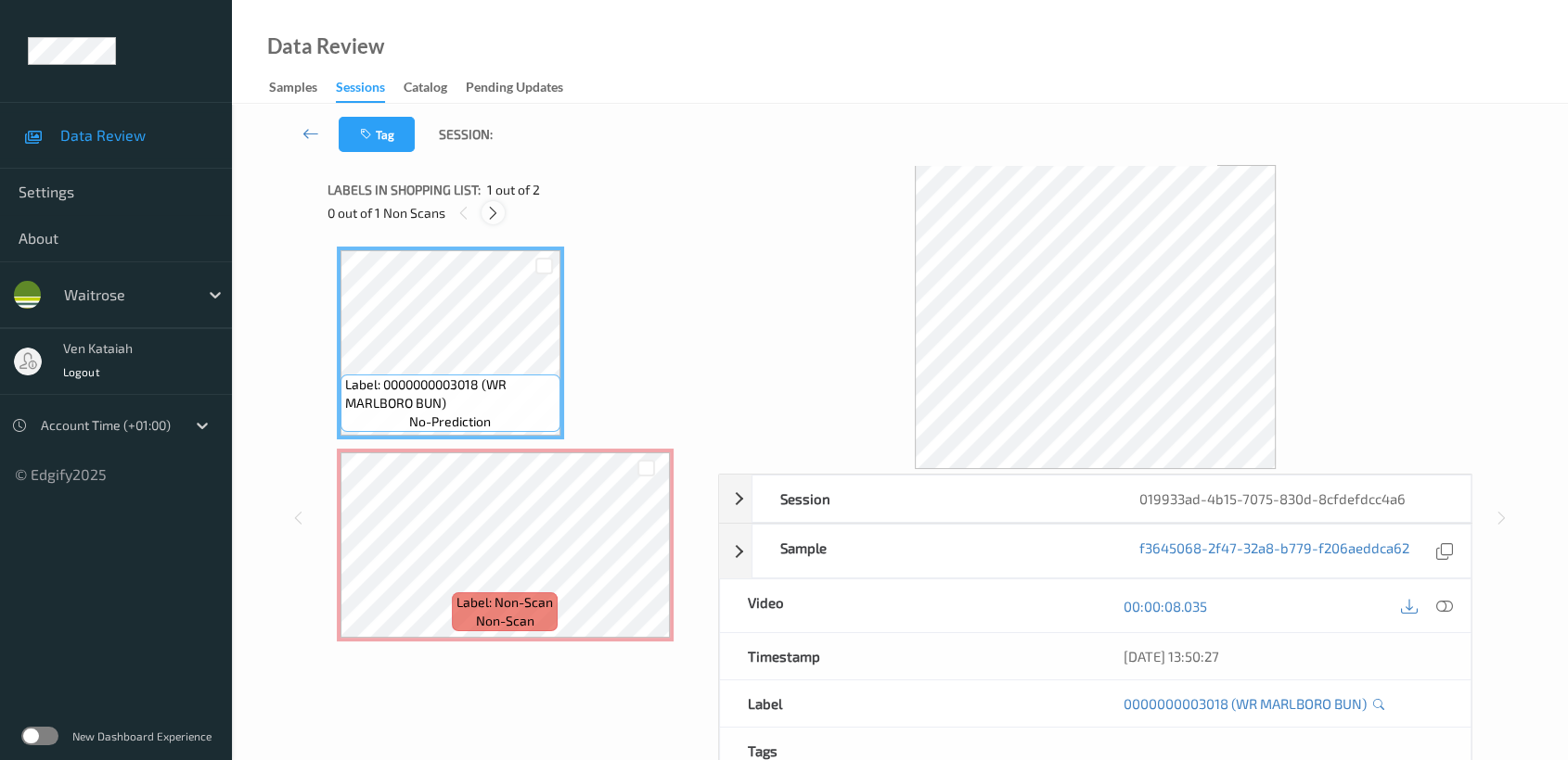
click at [495, 205] on icon at bounding box center [493, 213] width 15 height 16
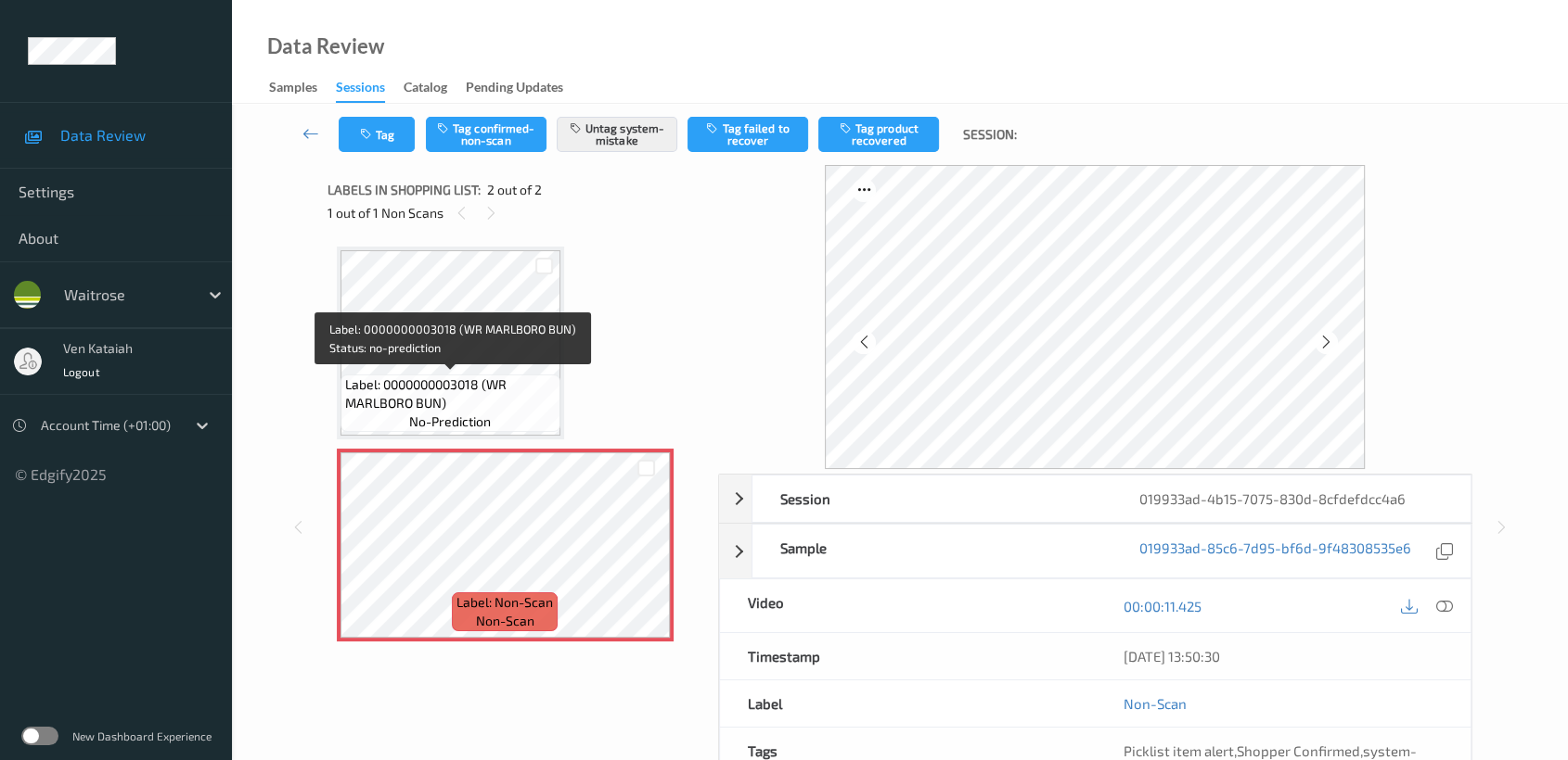
click at [485, 388] on span "Label: 0000000003018 (WR MARLBORO BUN)" at bounding box center [449, 393] width 210 height 37
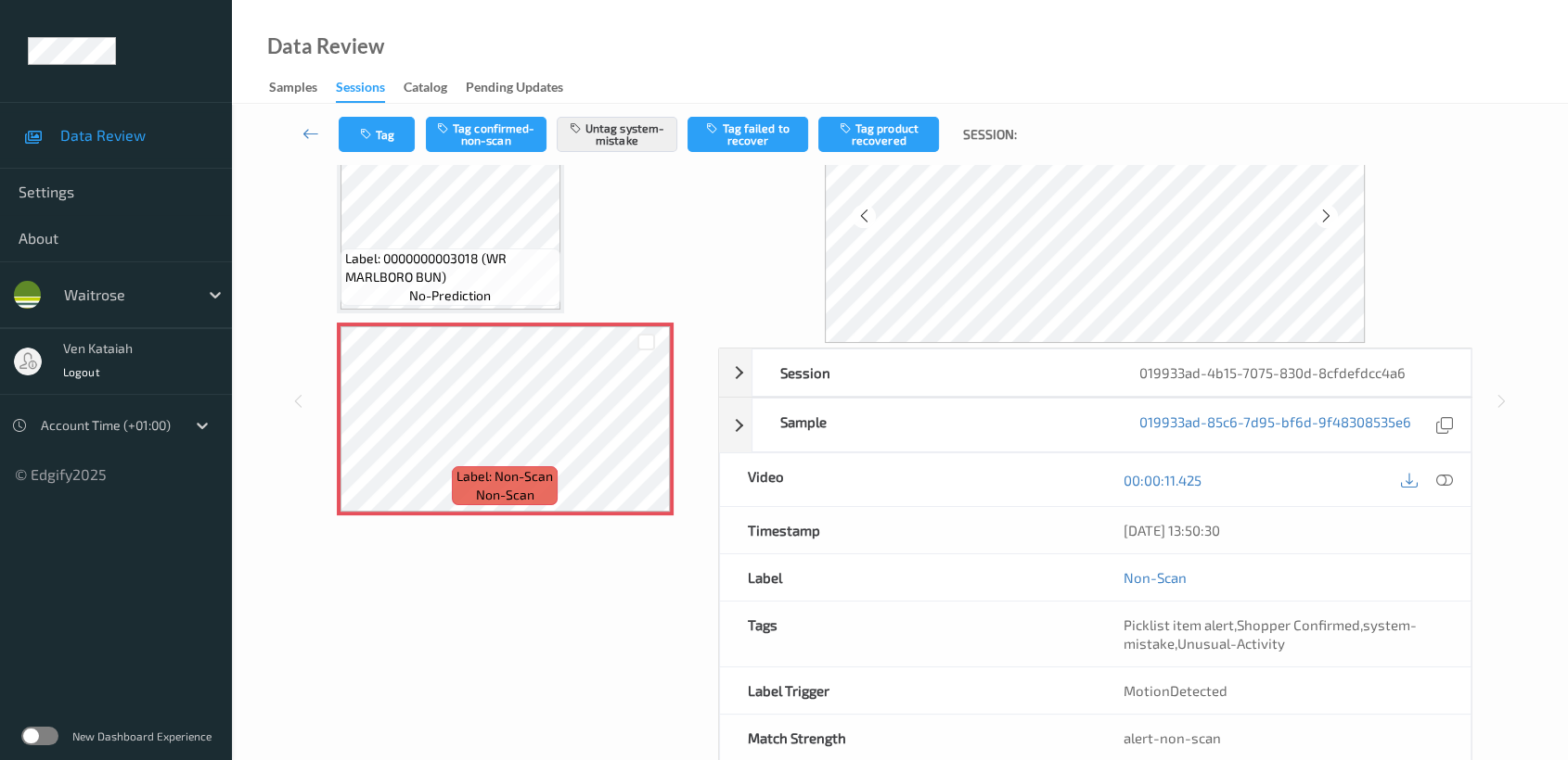
scroll to position [166, 0]
